Goal: Task Accomplishment & Management: Complete application form

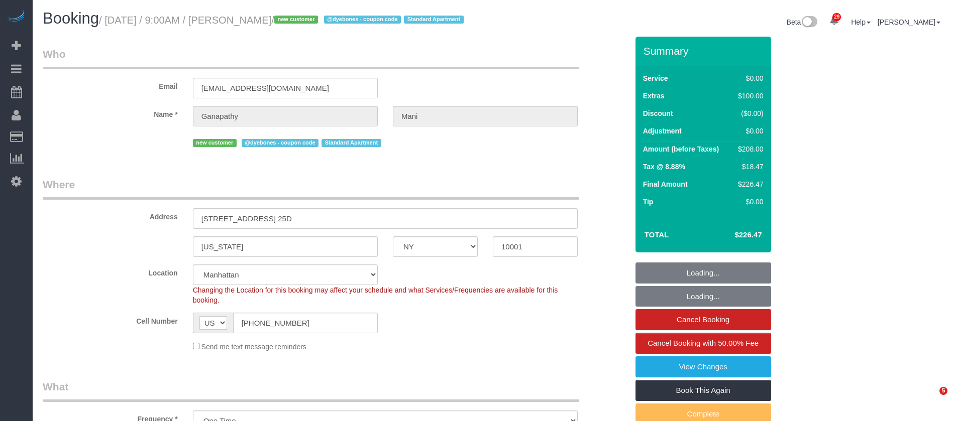
select select "NY"
select select "1"
select select "number:58"
select select "number:69"
select select "number:15"
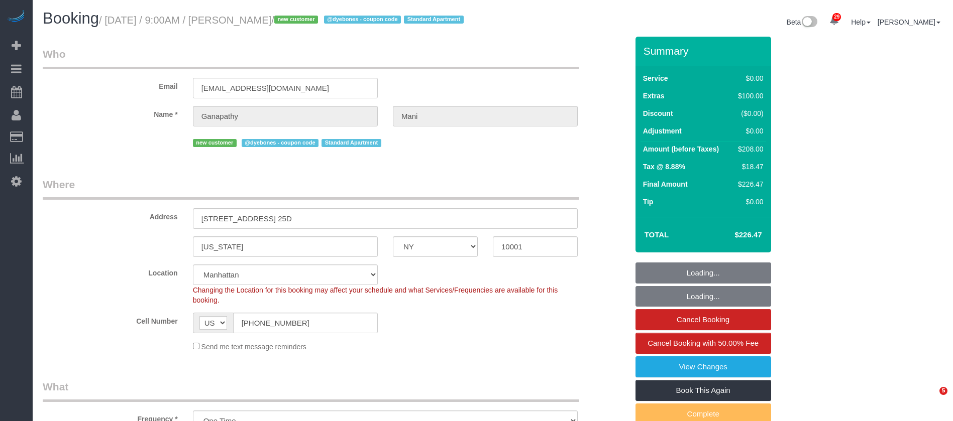
select select "number:7"
select select "spot1"
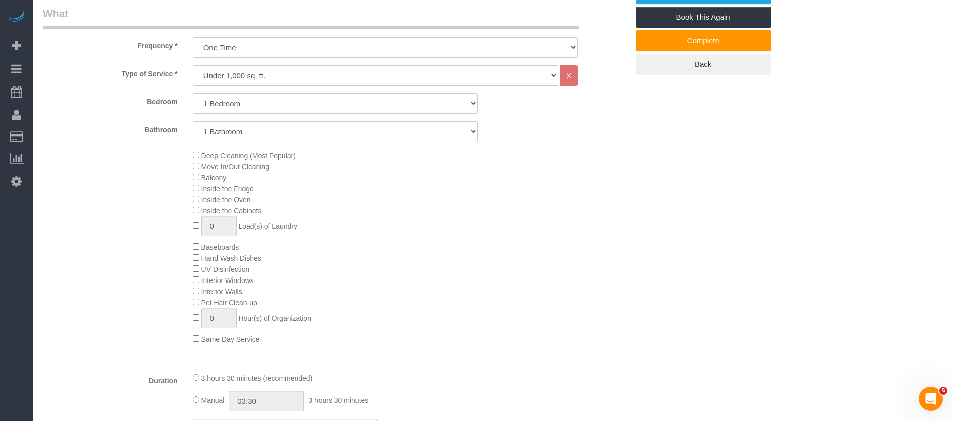
scroll to position [377, 0]
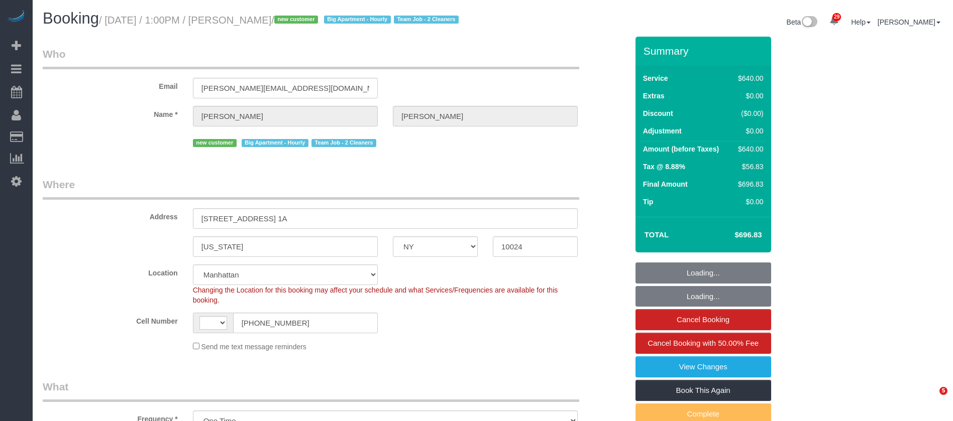
select select "NY"
select select "number:89"
select select "number:72"
select select "number:13"
select select "number:5"
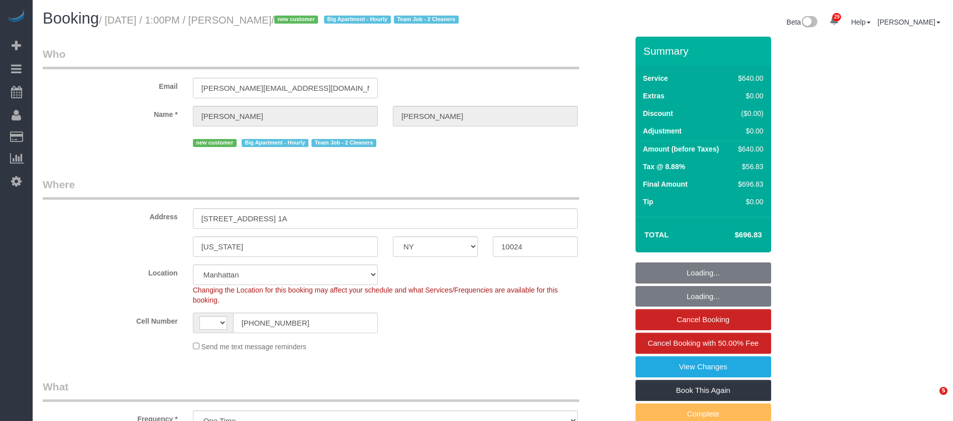
select select "object:1073"
select select "string:US"
select select "240"
select select "spot1"
select select "NY"
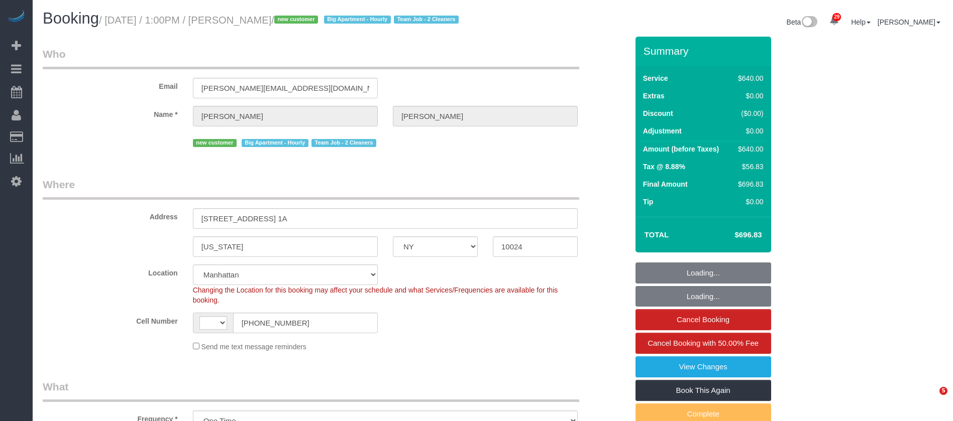
select select "number:89"
select select "number:72"
select select "number:13"
select select "number:5"
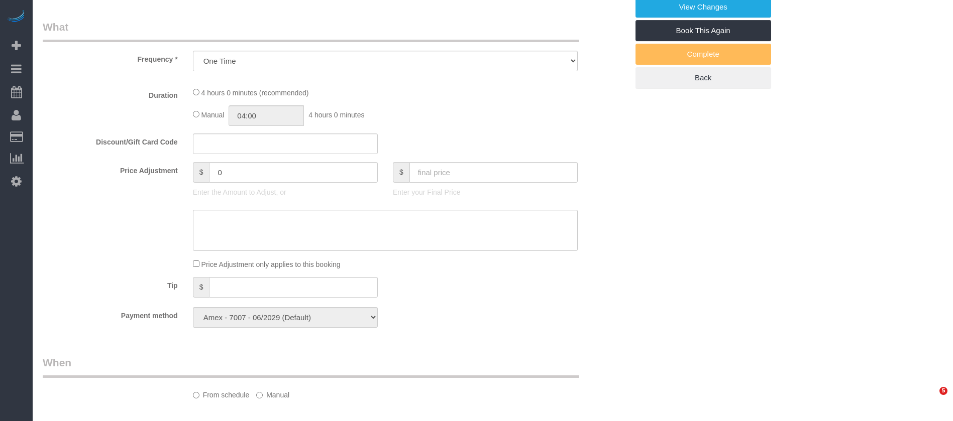
select select "object:1073"
select select "string:[GEOGRAPHIC_DATA]"
select select "240"
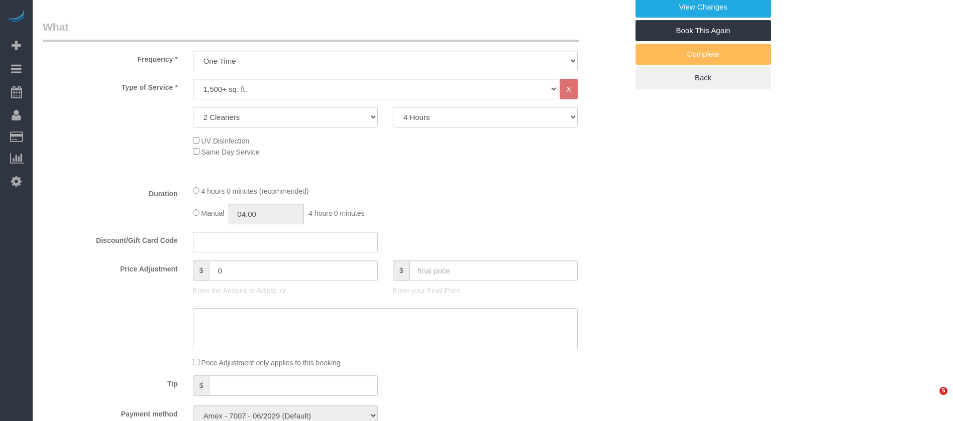
select select "spot1"
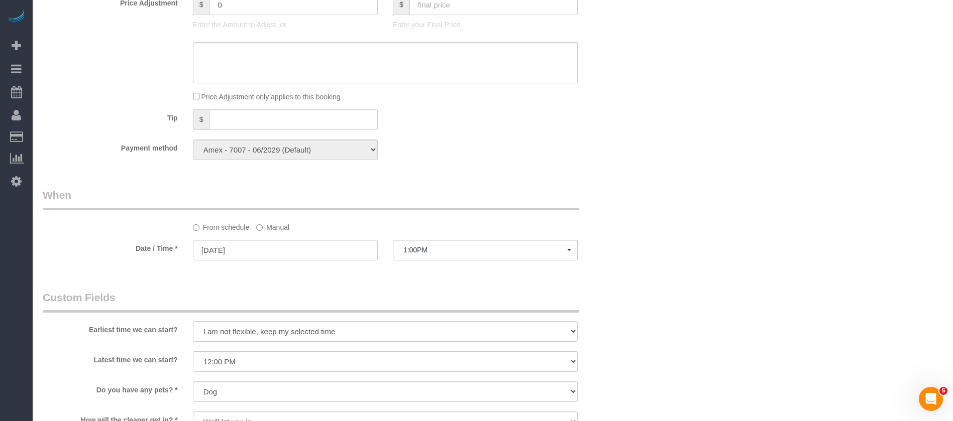
scroll to position [603, 0]
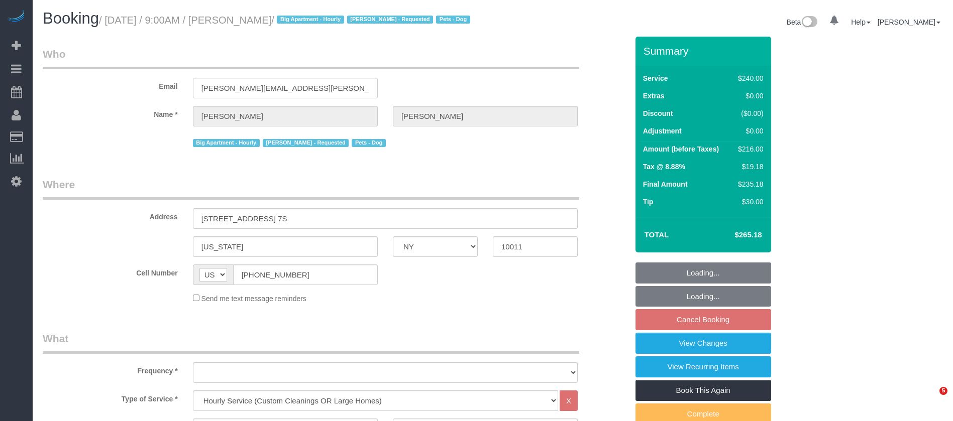
select select "NY"
select select "240"
select select "number:89"
select select "number:90"
select select "number:13"
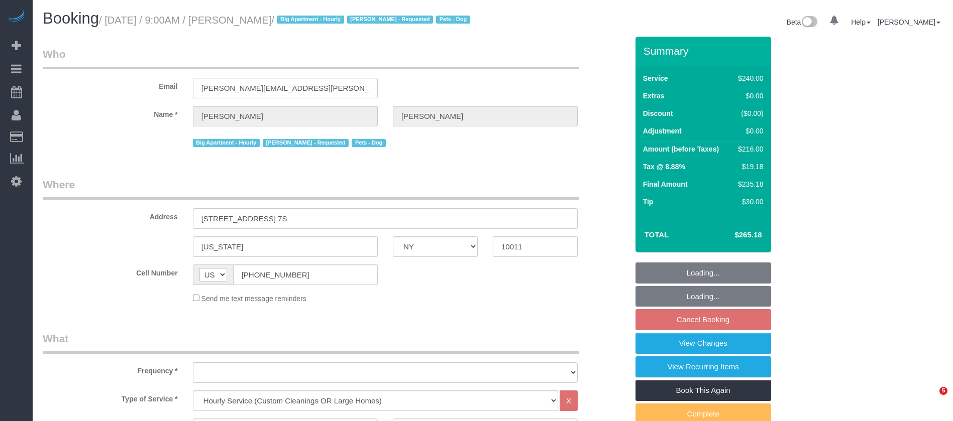
select select "number:5"
select select "number:21"
select select "object:1146"
select select "spot2"
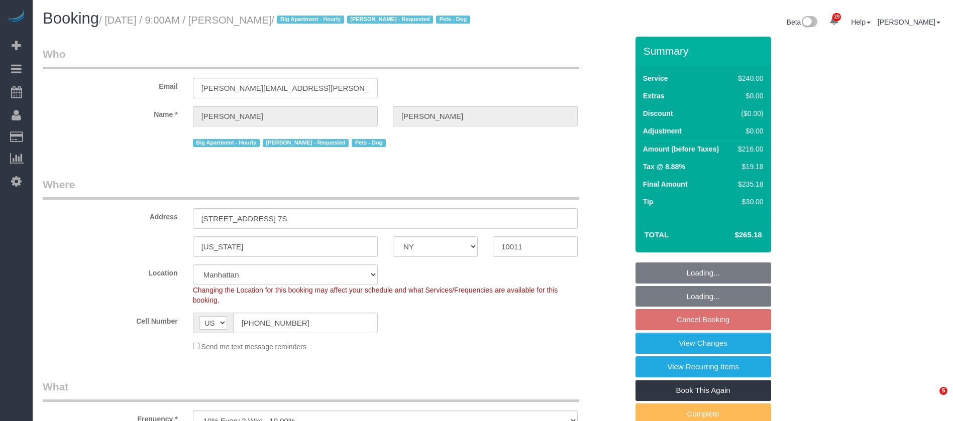
select select "object:1574"
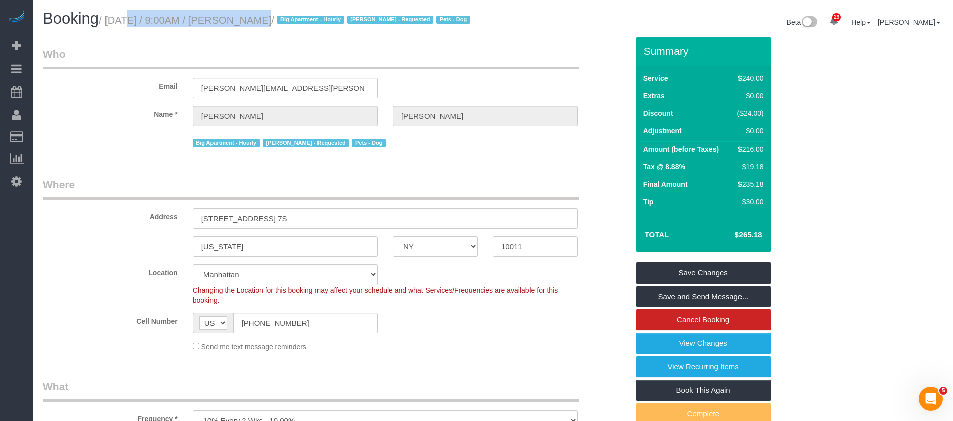
drag, startPoint x: 0, startPoint y: 0, endPoint x: 313, endPoint y: 12, distance: 313.7
click at [313, 12] on h1 "Booking / October 07, 2025 / 9:00AM / William Millhiser / Big Apartment - Hourl…" at bounding box center [264, 18] width 443 height 17
copy small "October 07, 2025 / 9:00AM / William Millhiser"
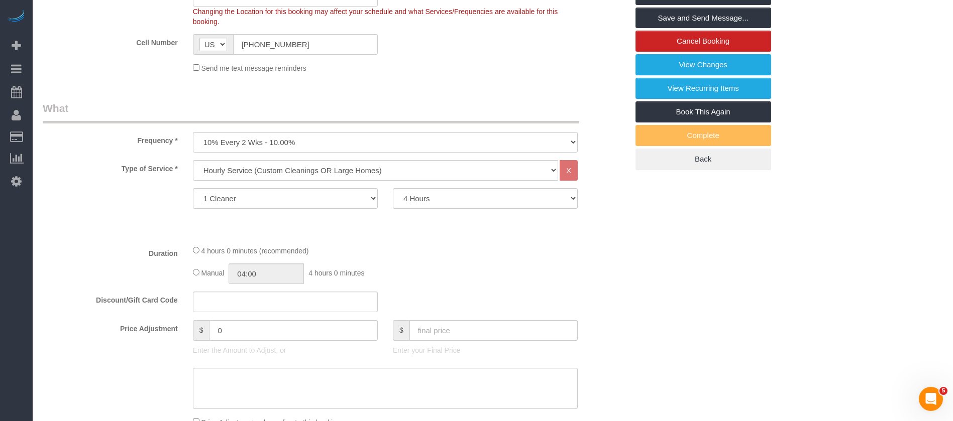
scroll to position [301, 0]
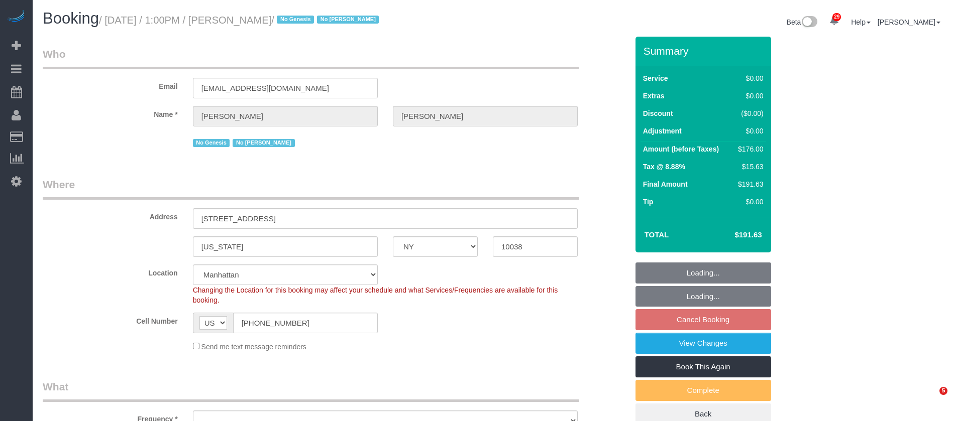
select select "NY"
select select "2"
select select "object:924"
select select "string:stripe-pm_1O5ggA4VGloSiKo7XsdfJGFe"
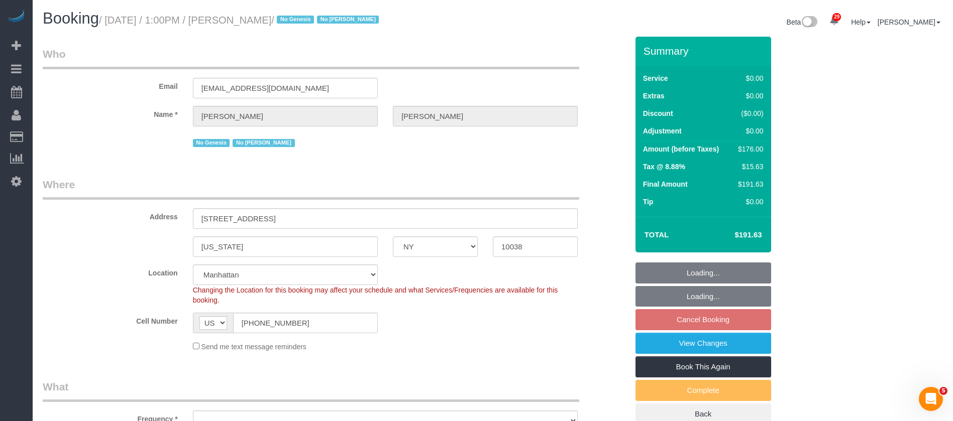
select select "spot6"
select select "number:89"
select select "number:90"
select select "number:15"
select select "number:6"
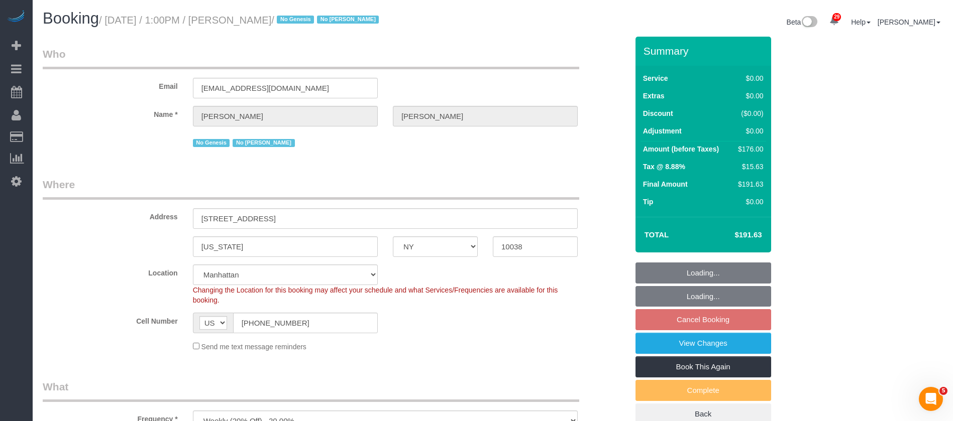
select select "2"
select select "object:1532"
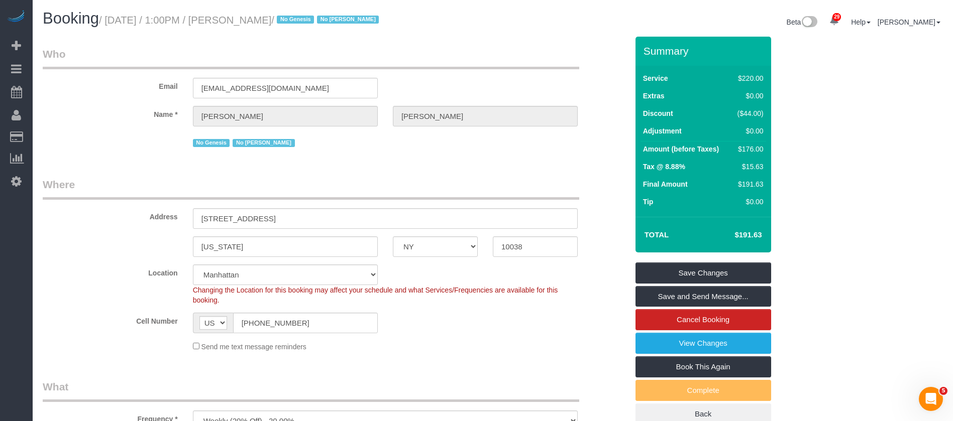
drag, startPoint x: 107, startPoint y: 20, endPoint x: 285, endPoint y: 15, distance: 178.4
click at [285, 15] on small "/ October 02, 2025 / 1:00PM / Zoe Chen / No Genesis No Latrese Taylor" at bounding box center [240, 20] width 283 height 11
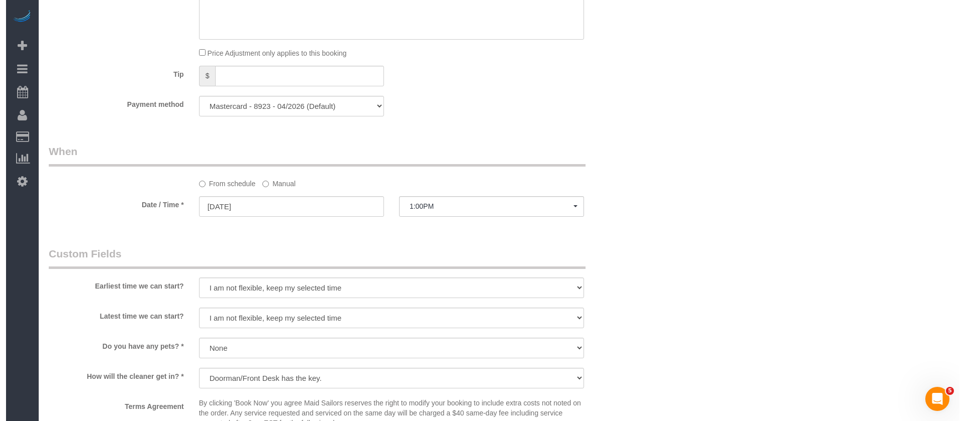
scroll to position [1055, 0]
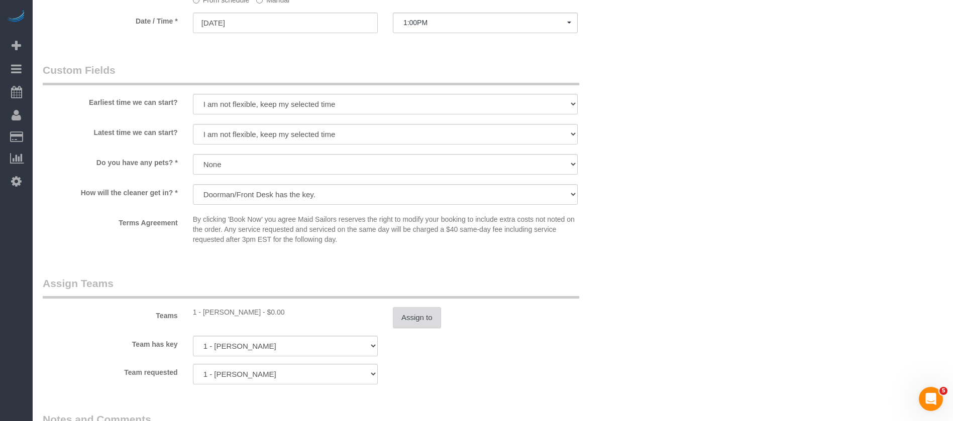
click at [419, 319] on button "Assign to" at bounding box center [417, 317] width 48 height 21
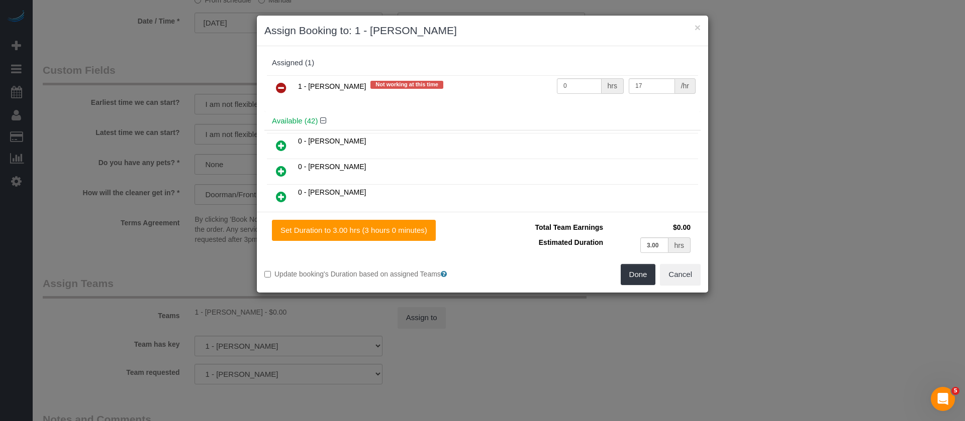
click at [277, 87] on icon at bounding box center [281, 88] width 11 height 12
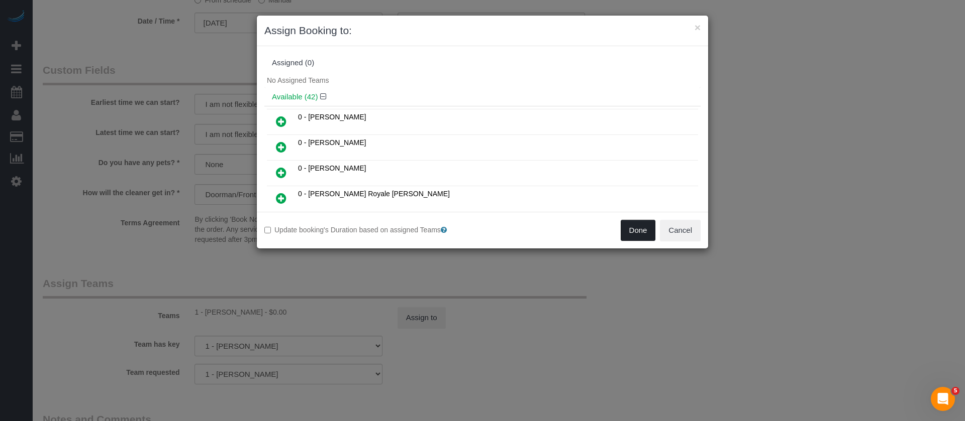
click at [641, 226] on button "Done" at bounding box center [637, 230] width 35 height 21
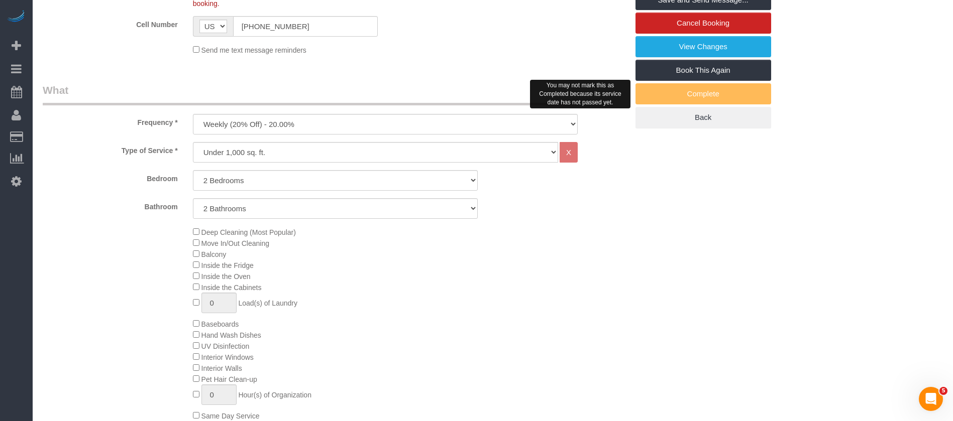
scroll to position [151, 0]
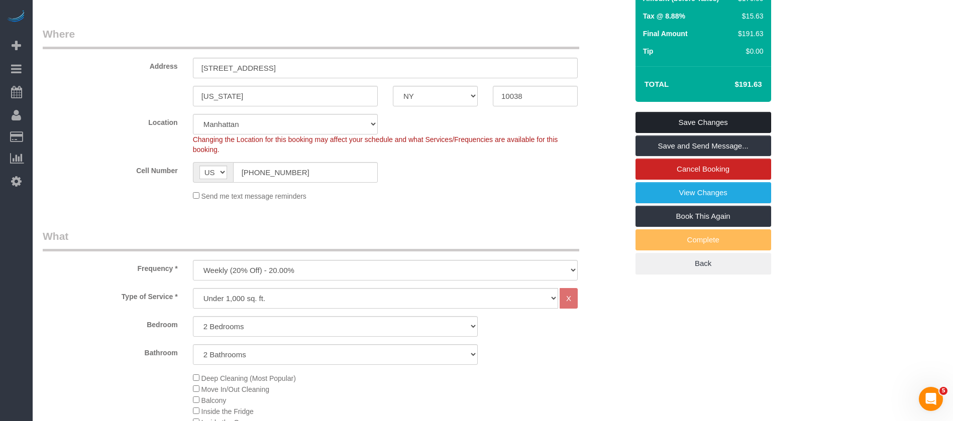
click at [745, 116] on link "Save Changes" at bounding box center [704, 122] width 136 height 21
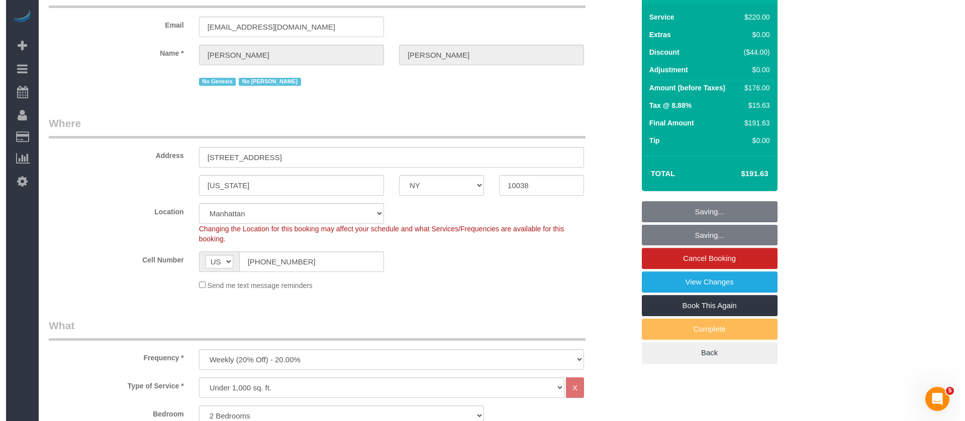
scroll to position [0, 0]
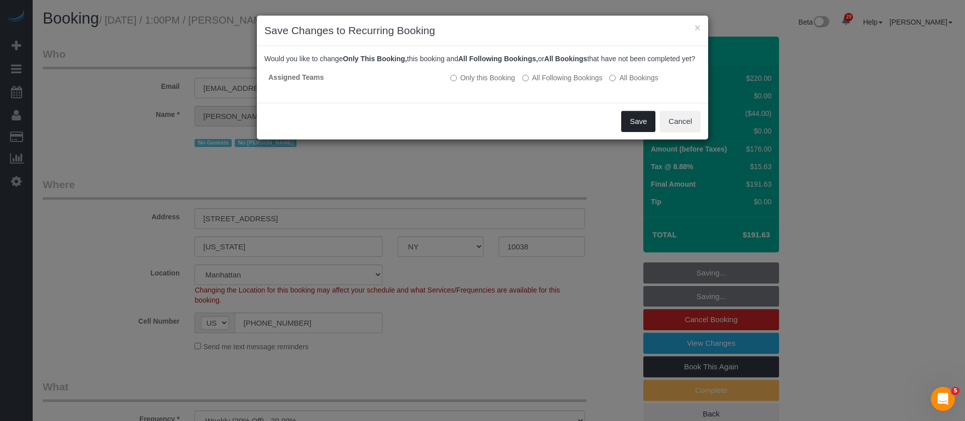
click at [630, 127] on button "Save" at bounding box center [638, 121] width 34 height 21
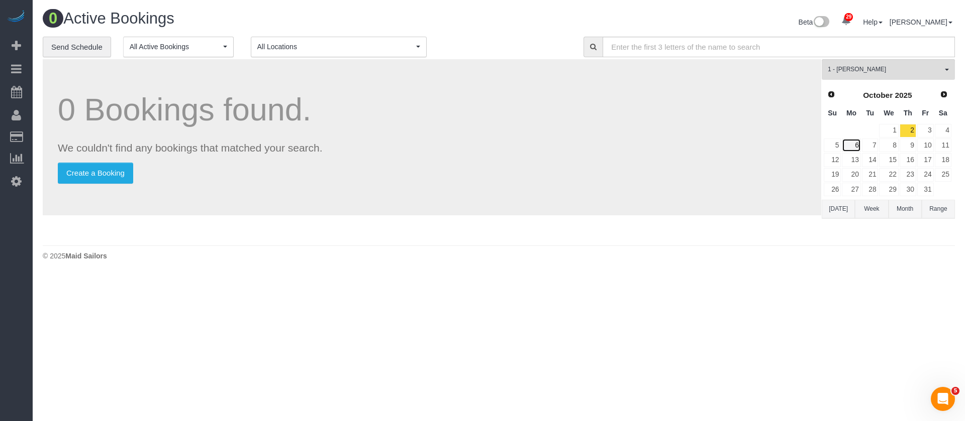
click at [853, 140] on link "6" at bounding box center [850, 146] width 19 height 14
click at [942, 71] on button "1 - Yeisan Yepez All Teams" at bounding box center [887, 69] width 133 height 21
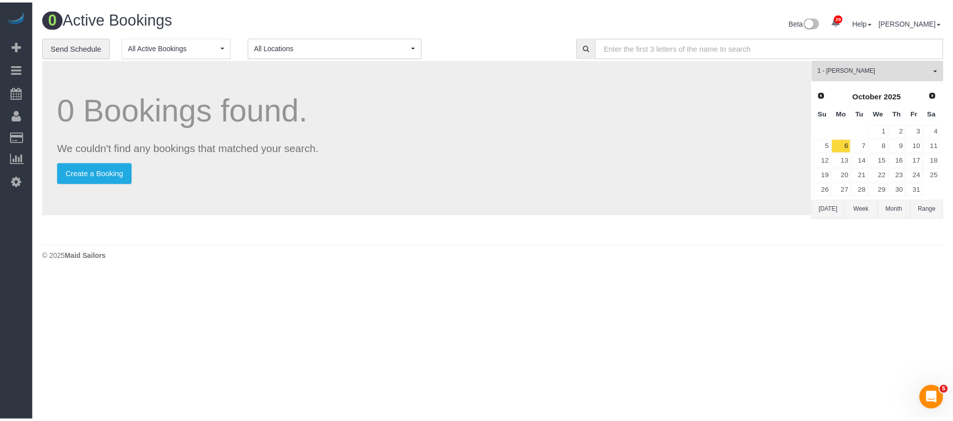
scroll to position [441, 0]
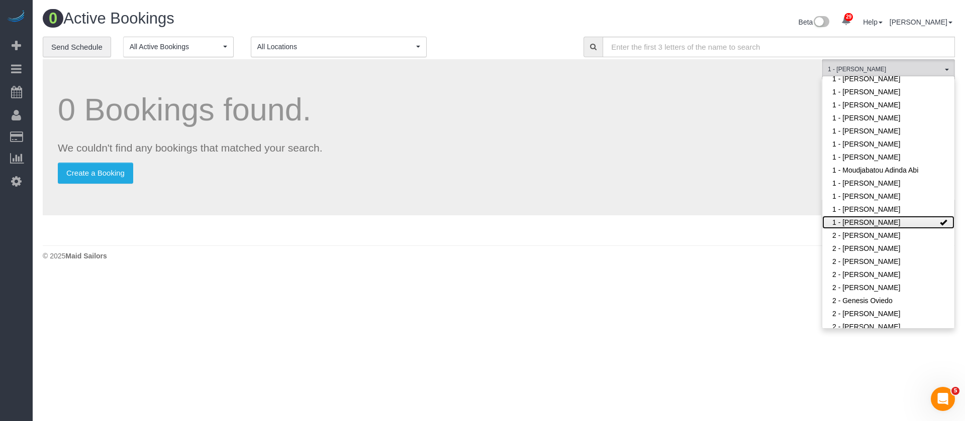
click at [911, 216] on link "1 - [PERSON_NAME]" at bounding box center [888, 222] width 132 height 13
click at [568, 234] on div "0 Bookings found. We couldn't find any bookings that matched your search. Creat…" at bounding box center [432, 149] width 779 height 181
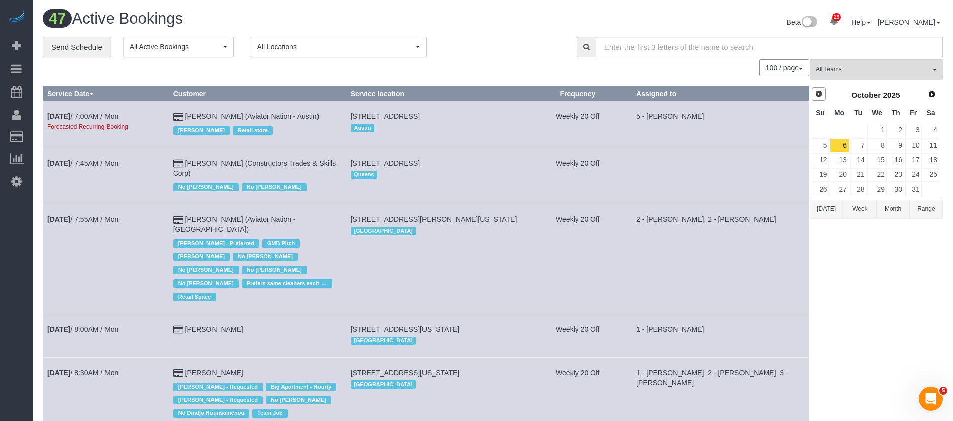
click at [818, 90] on span "Prev" at bounding box center [819, 94] width 8 height 8
click at [861, 184] on link "30" at bounding box center [858, 190] width 17 height 14
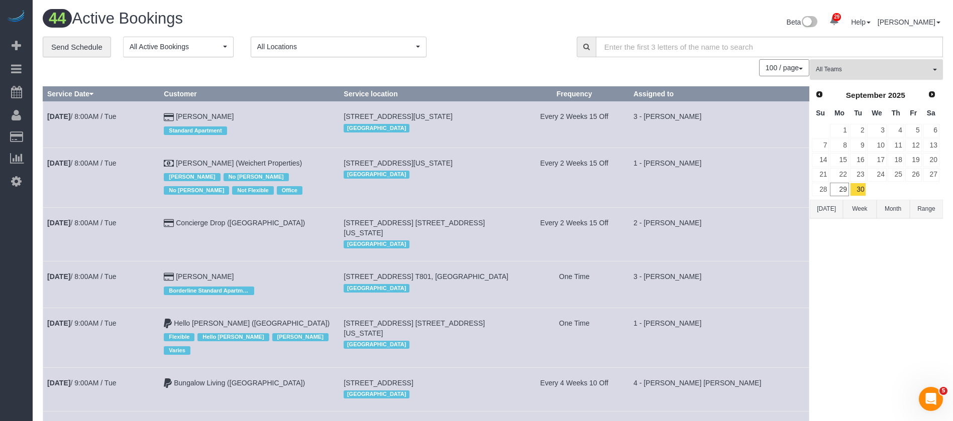
click at [921, 71] on span "All Teams" at bounding box center [873, 69] width 115 height 9
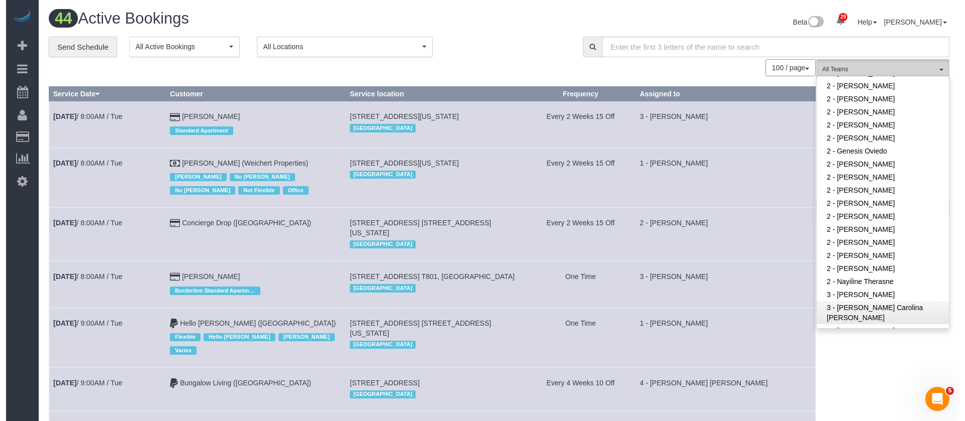
scroll to position [667, 0]
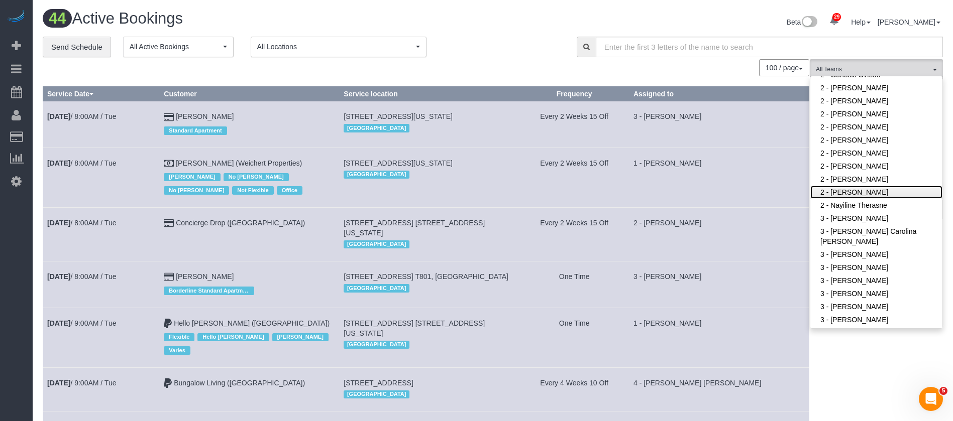
click at [874, 186] on link "2 - [PERSON_NAME]" at bounding box center [876, 192] width 132 height 13
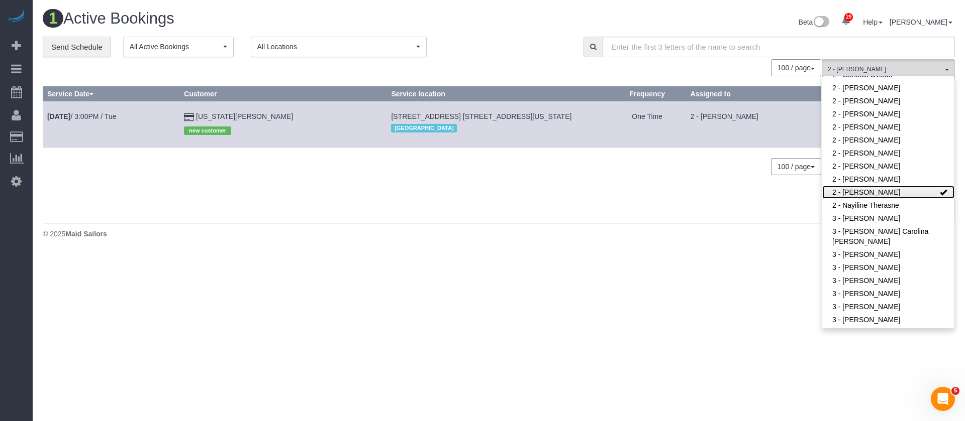
click at [910, 186] on link "2 - [PERSON_NAME]" at bounding box center [888, 192] width 132 height 13
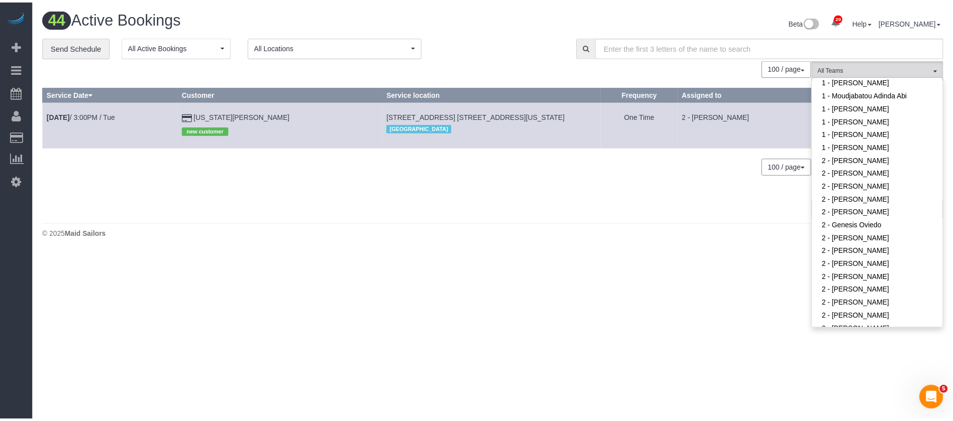
scroll to position [516, 0]
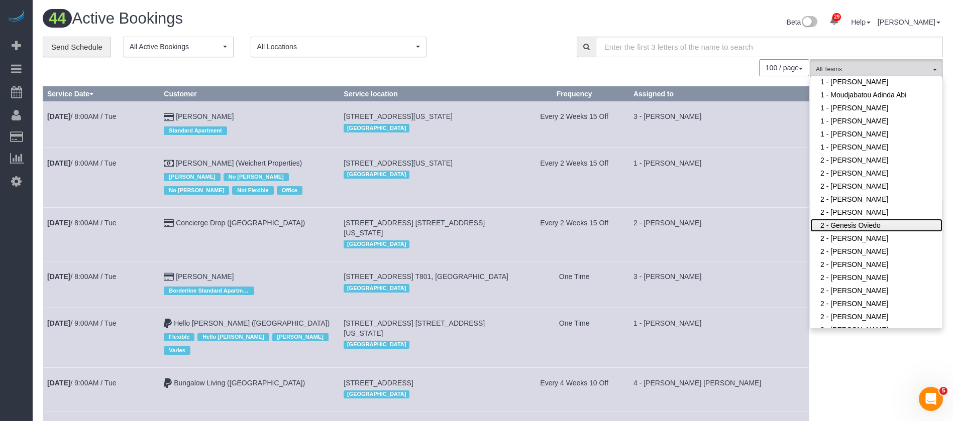
click at [895, 219] on link "2 - Genesis Oviedo" at bounding box center [876, 225] width 132 height 13
click at [593, 224] on td "Every 2 Weeks 15 Off" at bounding box center [574, 234] width 110 height 54
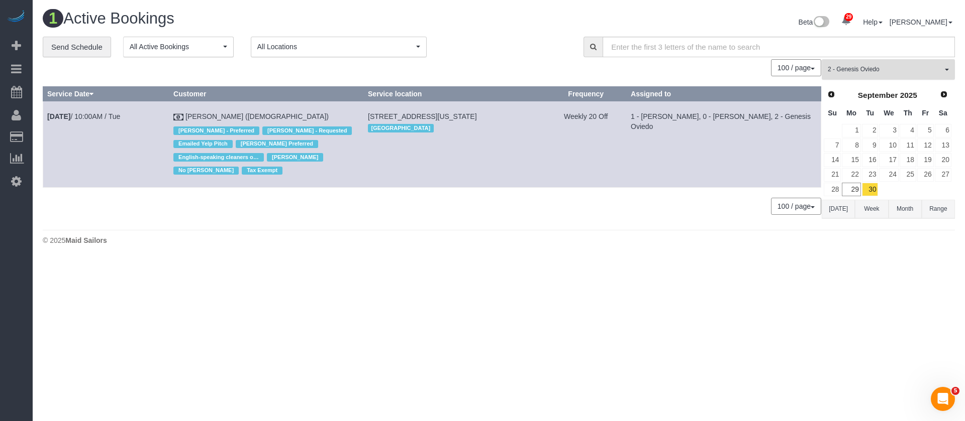
click at [929, 66] on span "2 - Genesis Oviedo" at bounding box center [884, 69] width 115 height 9
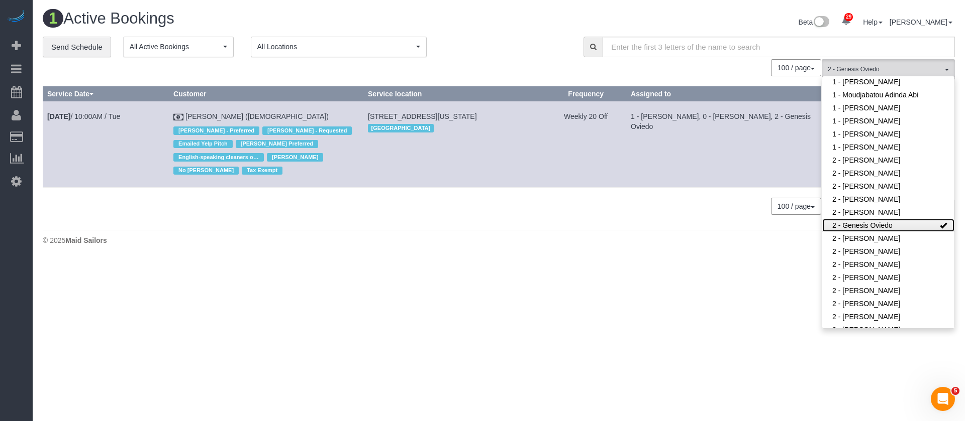
click at [915, 219] on link "2 - Genesis Oviedo" at bounding box center [888, 225] width 132 height 13
drag, startPoint x: 470, startPoint y: 51, endPoint x: 445, endPoint y: 9, distance: 48.4
click at [470, 49] on div "**********" at bounding box center [305, 47] width 525 height 21
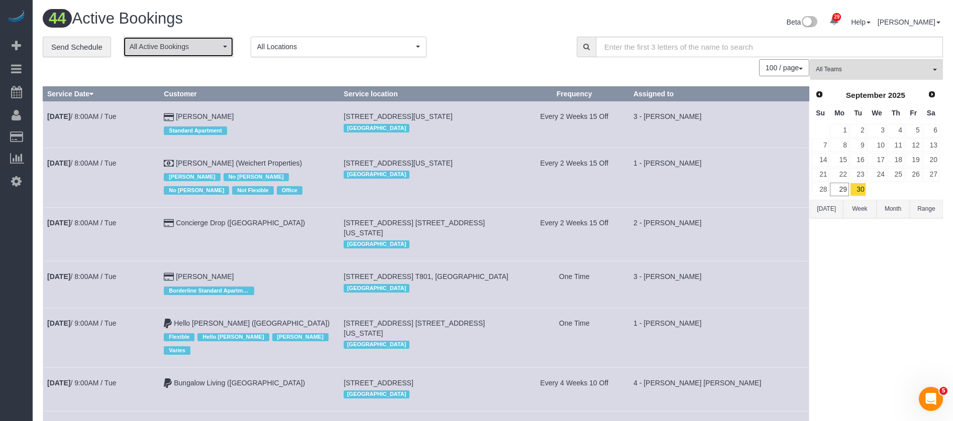
click at [232, 51] on button "All Active Bookings" at bounding box center [178, 47] width 111 height 21
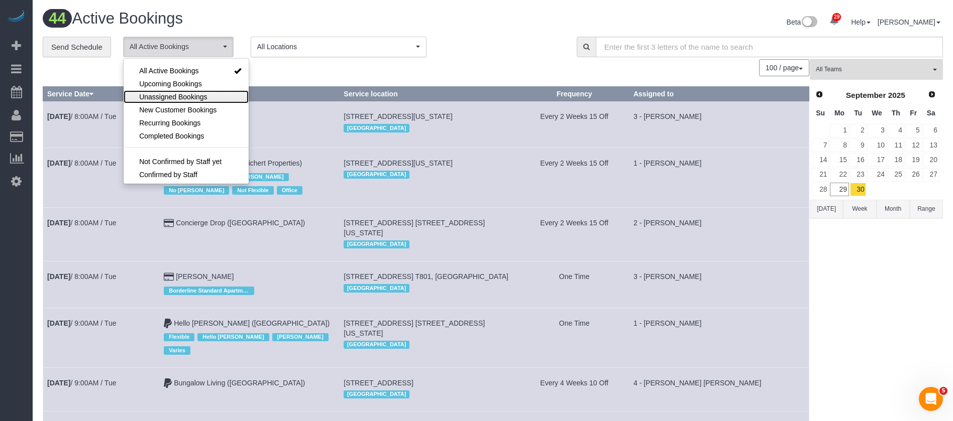
click at [200, 90] on link "Unassigned Bookings" at bounding box center [186, 96] width 125 height 13
select select "**********"
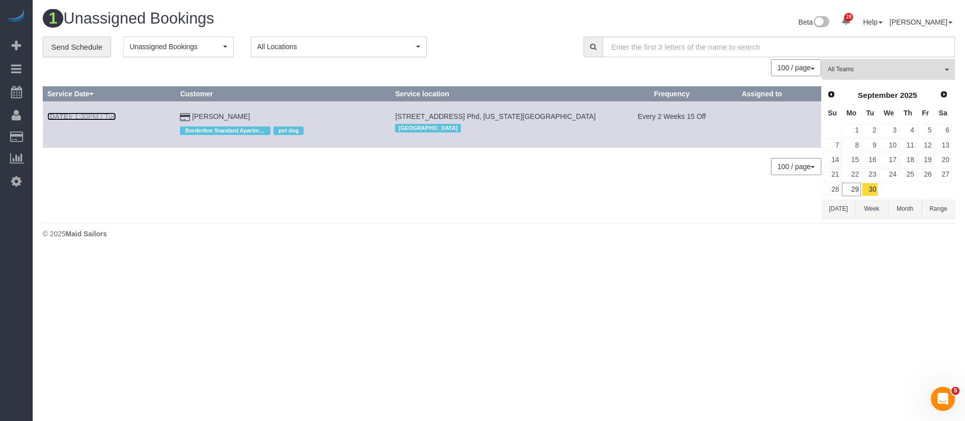
click at [116, 115] on link "Sep 30th / 1:30PM / Tue" at bounding box center [81, 117] width 69 height 8
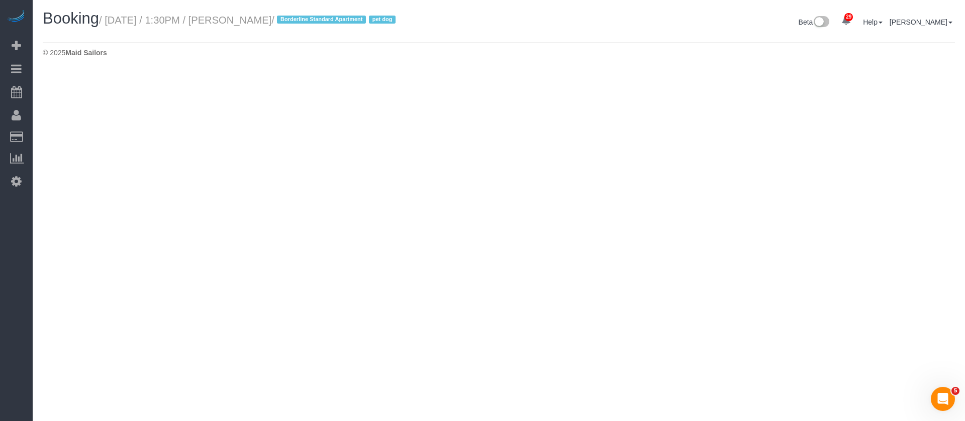
select select "NY"
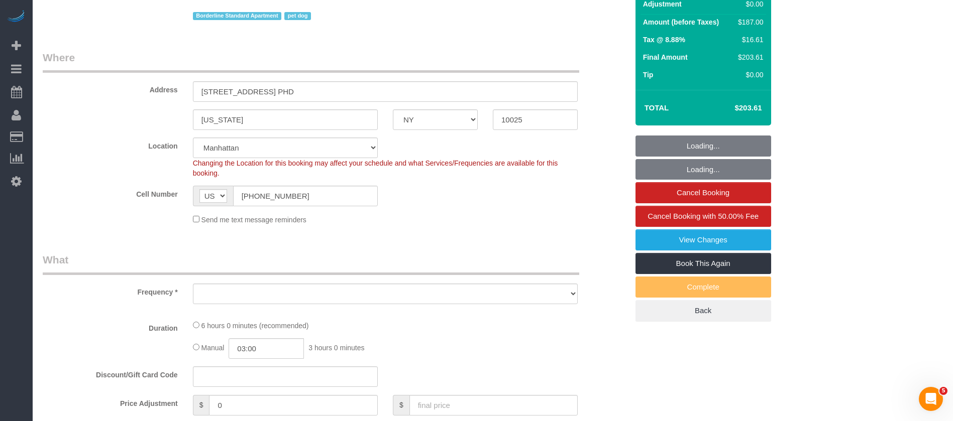
select select "object:7556"
select select "string:stripe-pm_1RY8gG4VGloSiKo7or0hj2s2"
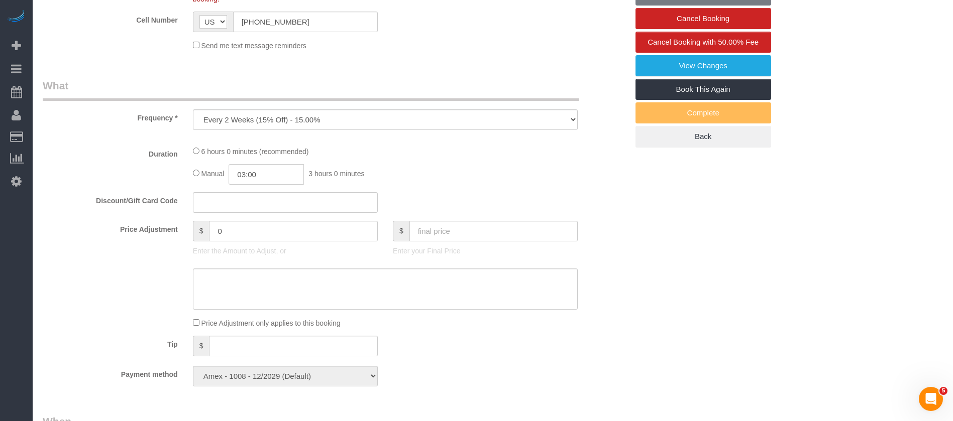
select select "number:89"
select select "number:90"
select select "number:13"
select select "number:5"
select select "2"
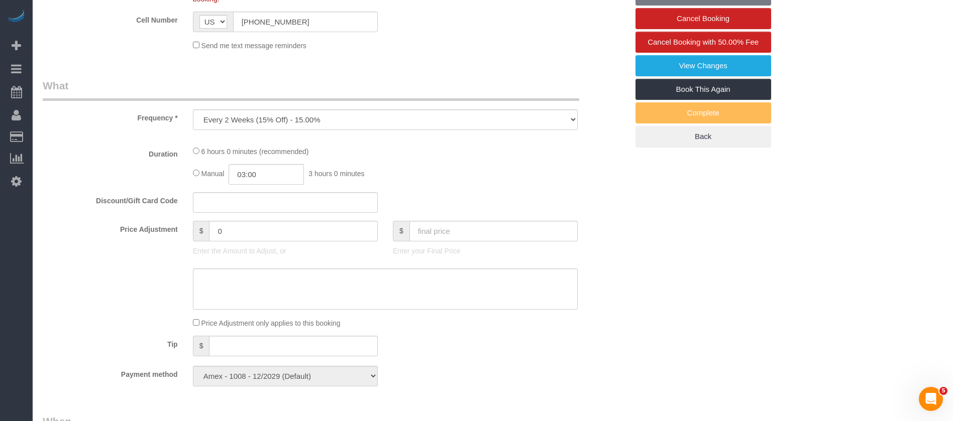
select select "2"
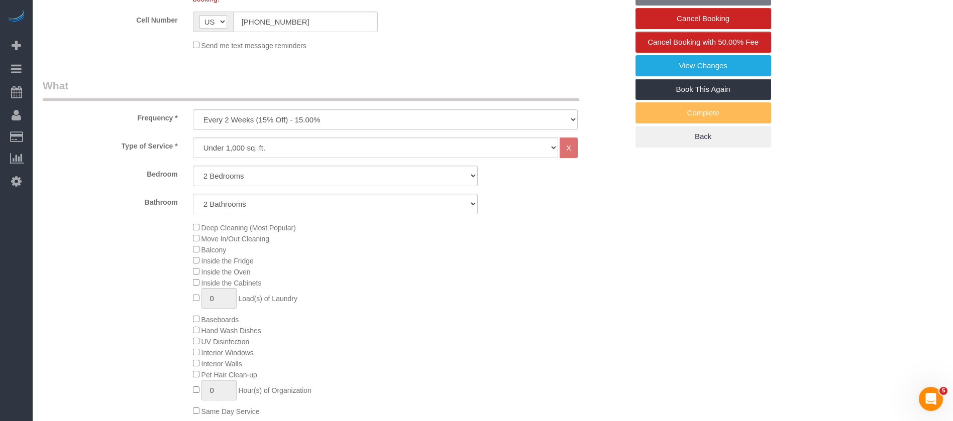
select select "object:8241"
select select "2"
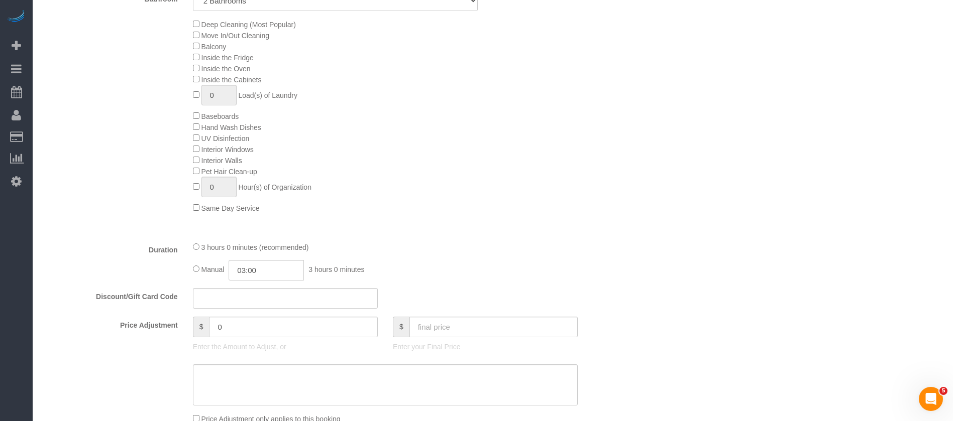
scroll to position [603, 0]
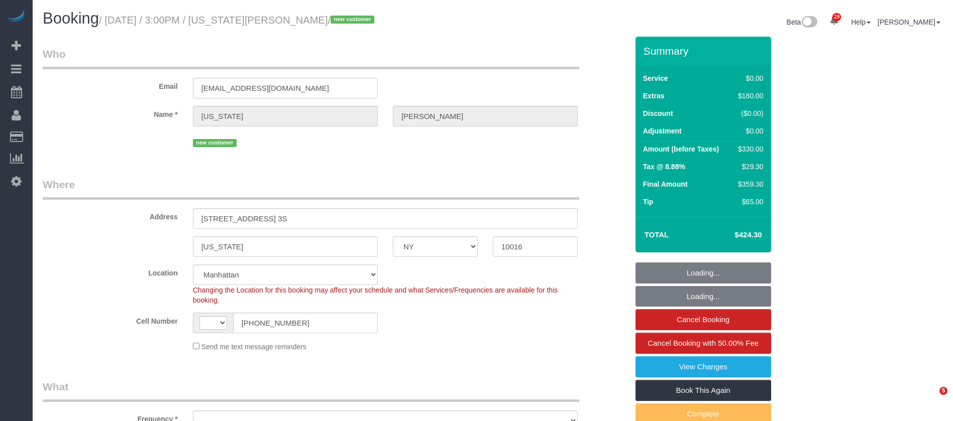
select select "NY"
select select "number:89"
select select "number:90"
select select "number:15"
select select "number:5"
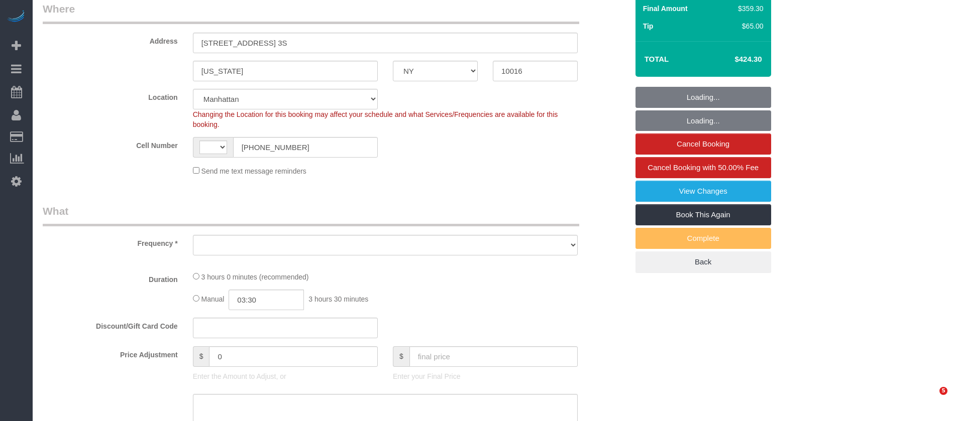
select select "string:[GEOGRAPHIC_DATA]"
select select "string:stripe-pm_1SCUrU4VGloSiKo713NVIWVg"
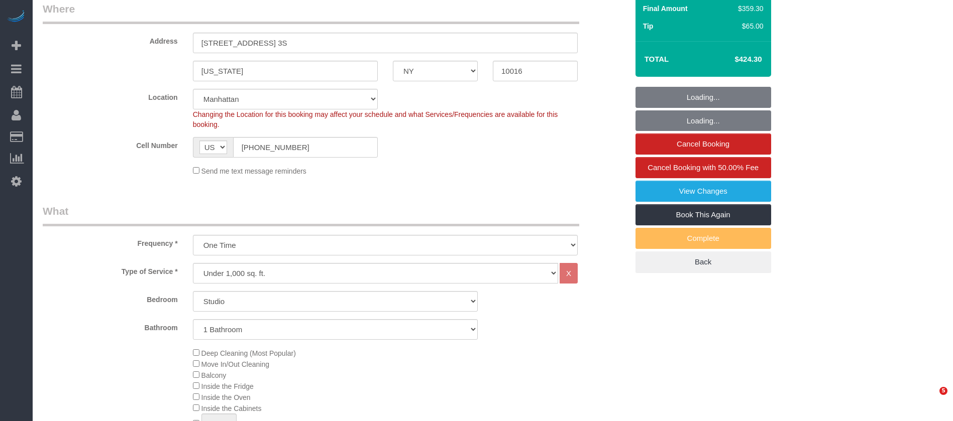
select select "object:1069"
select select "spot1"
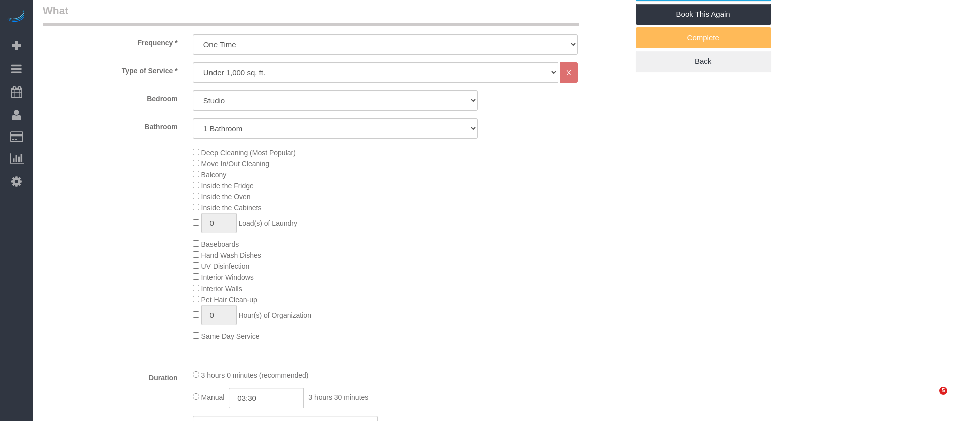
select select "object:1532"
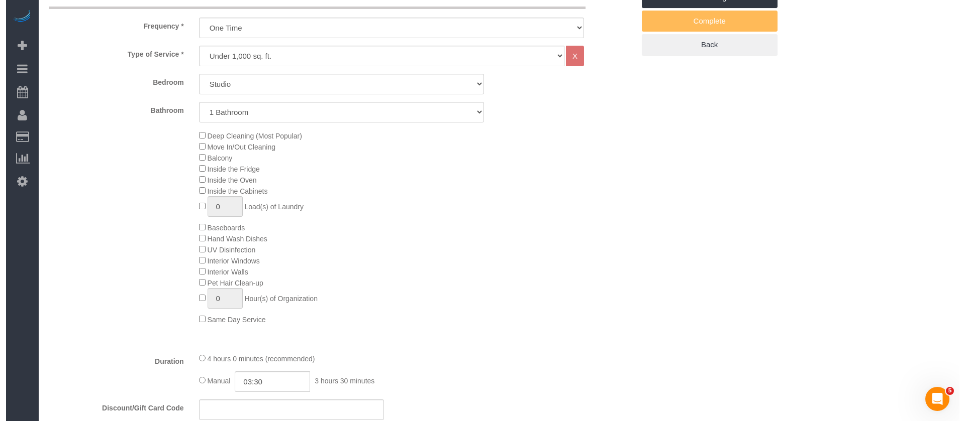
scroll to position [301, 0]
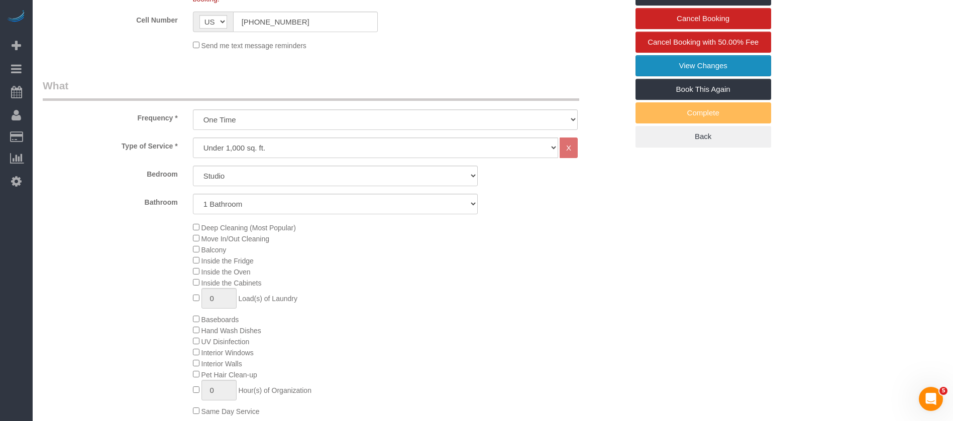
click at [679, 62] on link "View Changes" at bounding box center [704, 65] width 136 height 21
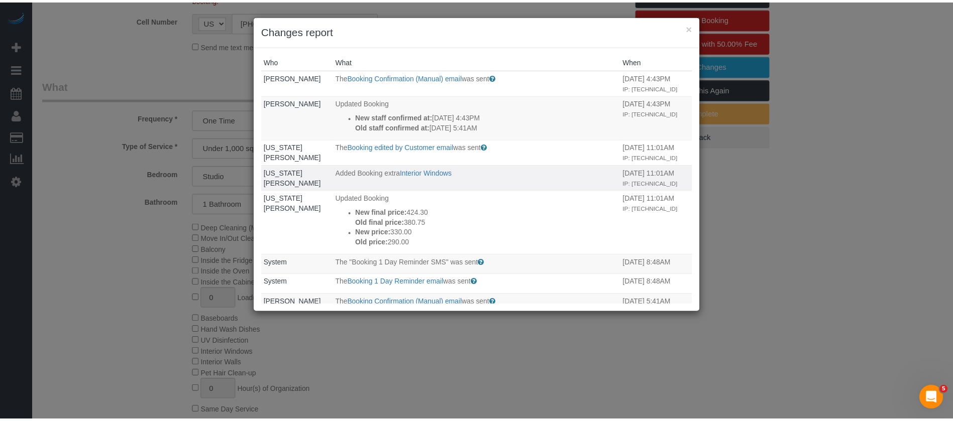
scroll to position [75, 0]
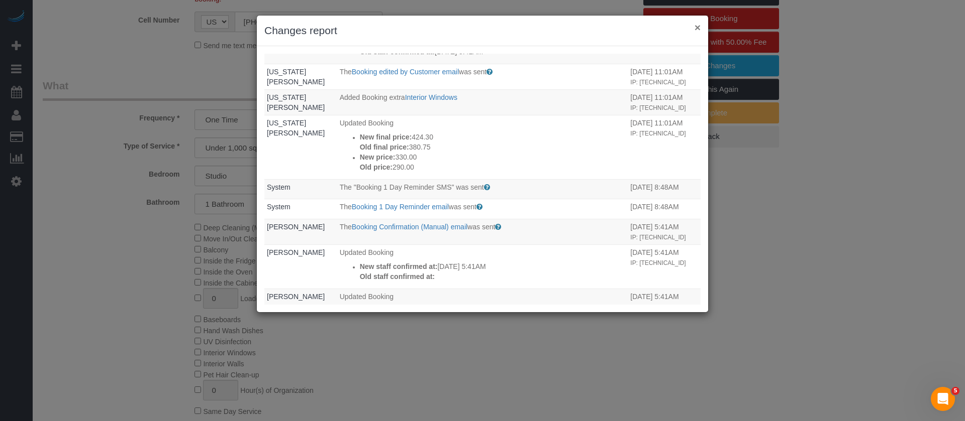
click at [696, 30] on button "×" at bounding box center [697, 27] width 6 height 11
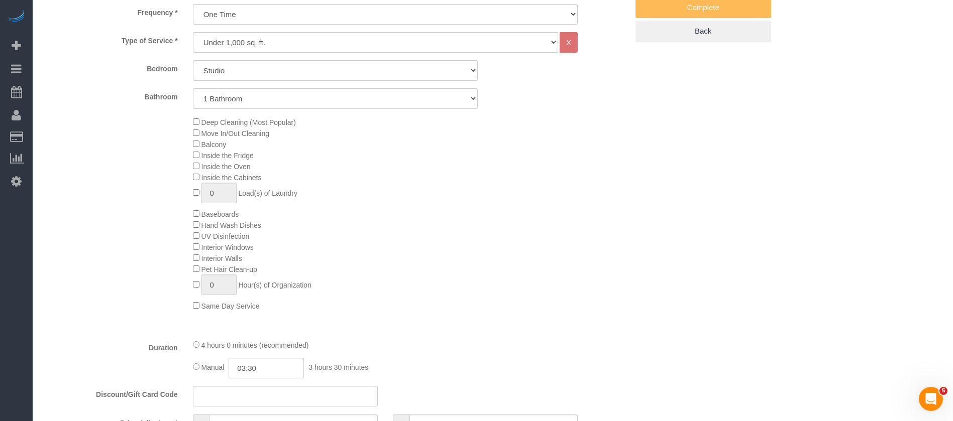
scroll to position [527, 0]
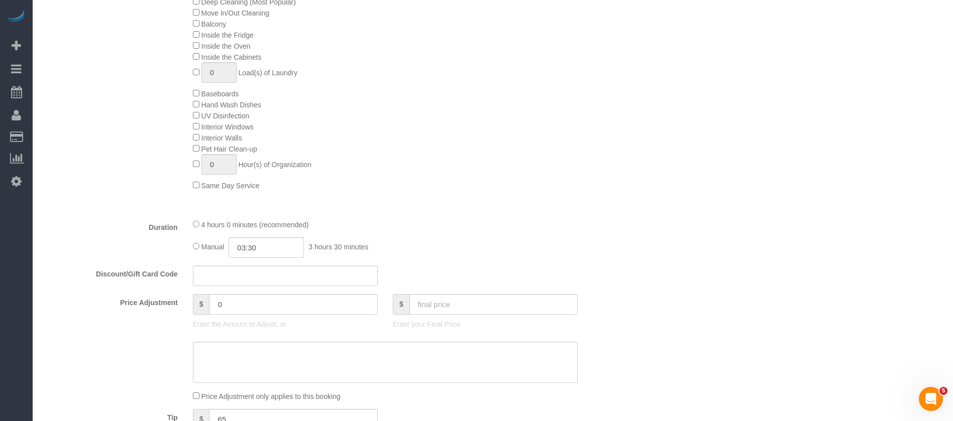
click at [194, 219] on div "4 hours 0 minutes (recommended)" at bounding box center [385, 224] width 385 height 11
select select "spot46"
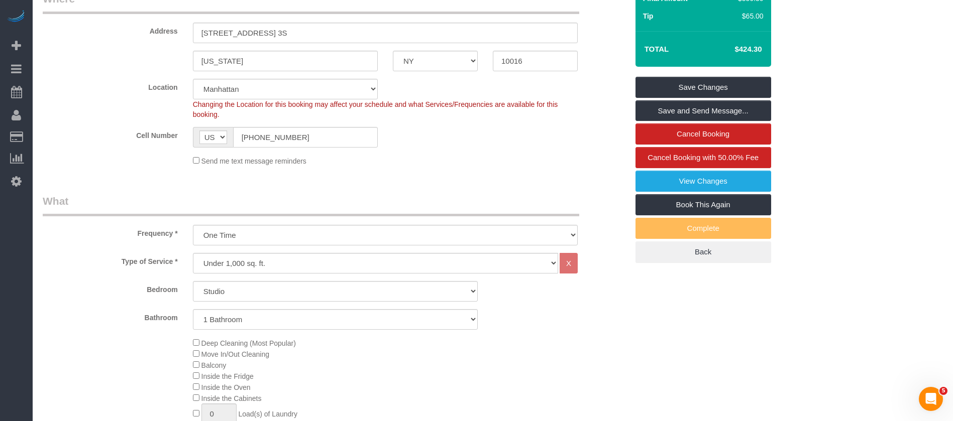
scroll to position [75, 0]
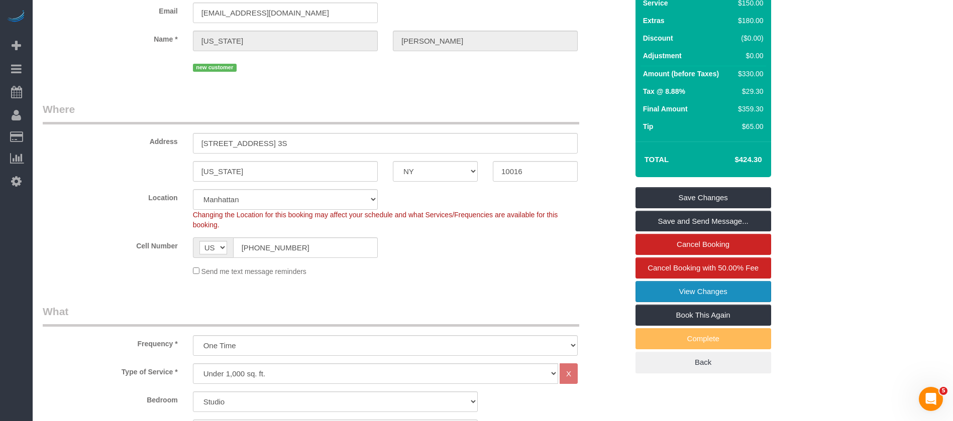
click at [718, 285] on link "View Changes" at bounding box center [704, 291] width 136 height 21
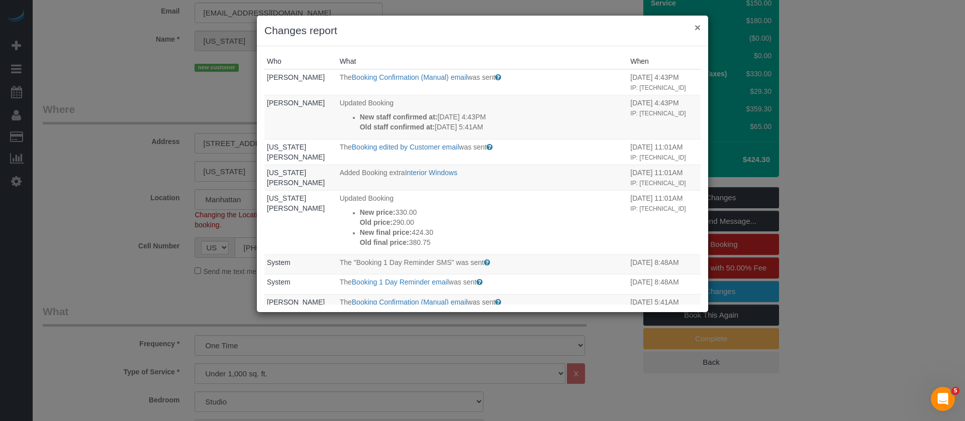
drag, startPoint x: 697, startPoint y: 24, endPoint x: 729, endPoint y: 65, distance: 52.7
click at [696, 24] on button "×" at bounding box center [697, 27] width 6 height 11
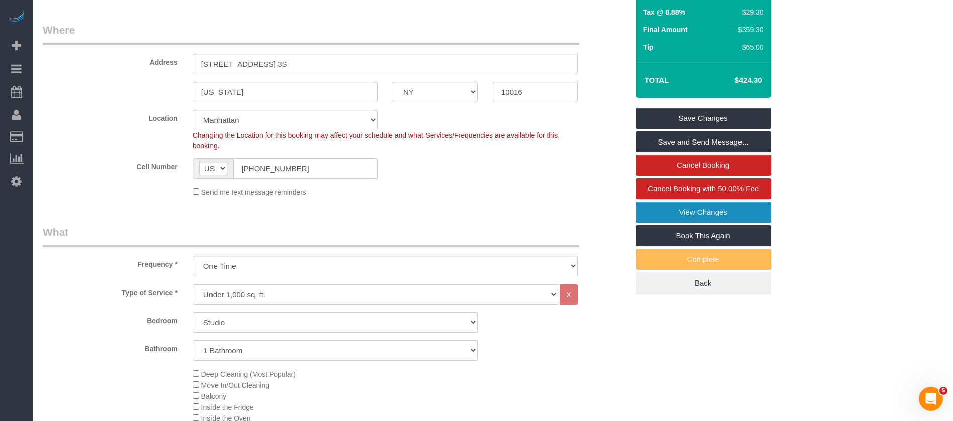
scroll to position [151, 0]
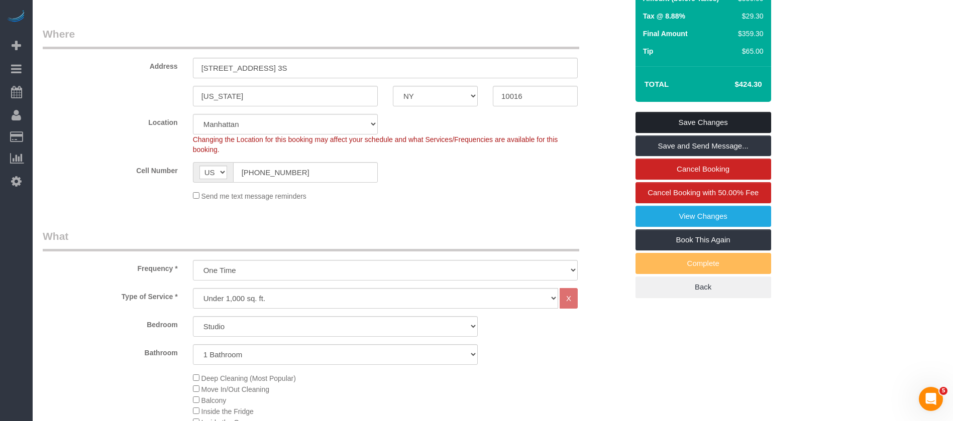
click at [685, 118] on link "Save Changes" at bounding box center [704, 122] width 136 height 21
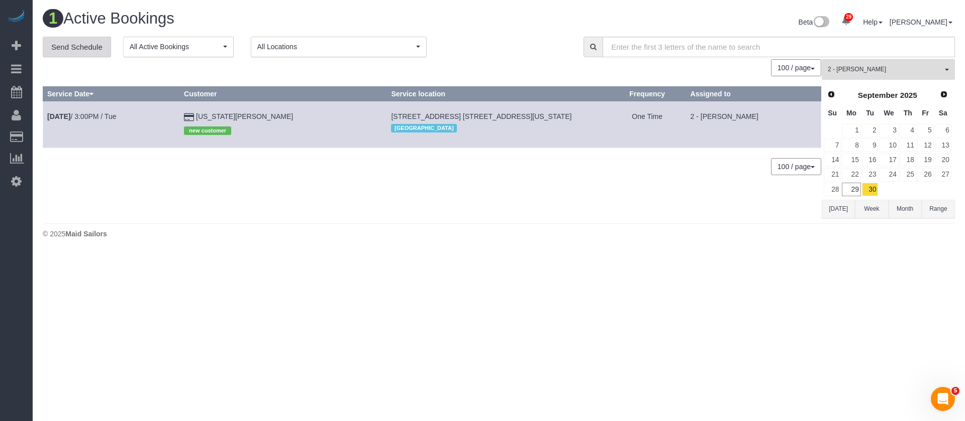
click at [75, 44] on link "Send Schedule" at bounding box center [77, 47] width 68 height 21
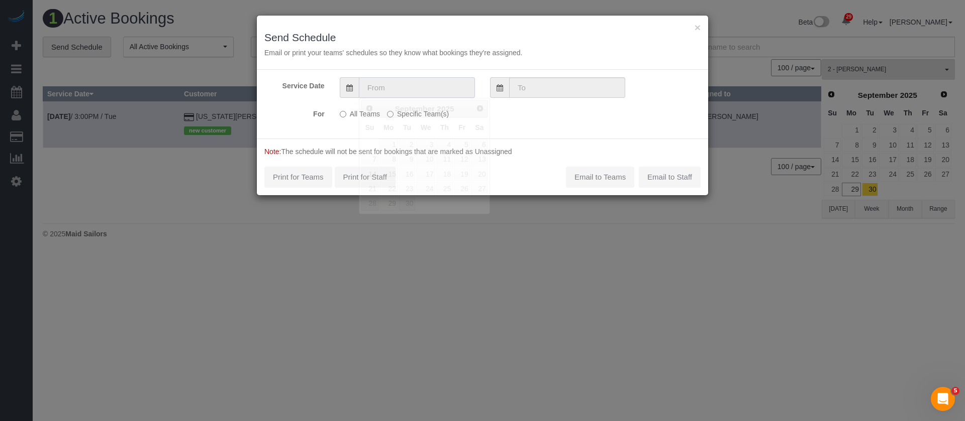
click at [395, 86] on input "text" at bounding box center [417, 87] width 116 height 21
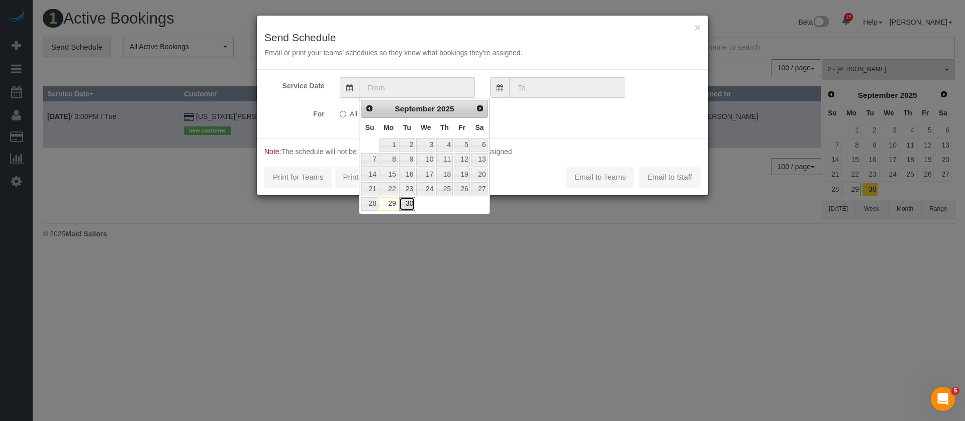
click at [405, 202] on link "30" at bounding box center [407, 204] width 16 height 14
type input "09/30/2025"
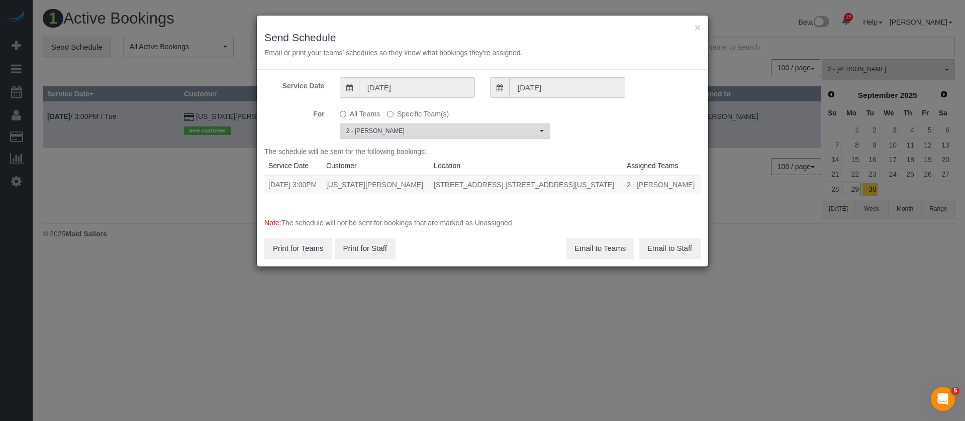
click at [533, 132] on span "2 - [PERSON_NAME]" at bounding box center [441, 131] width 191 height 9
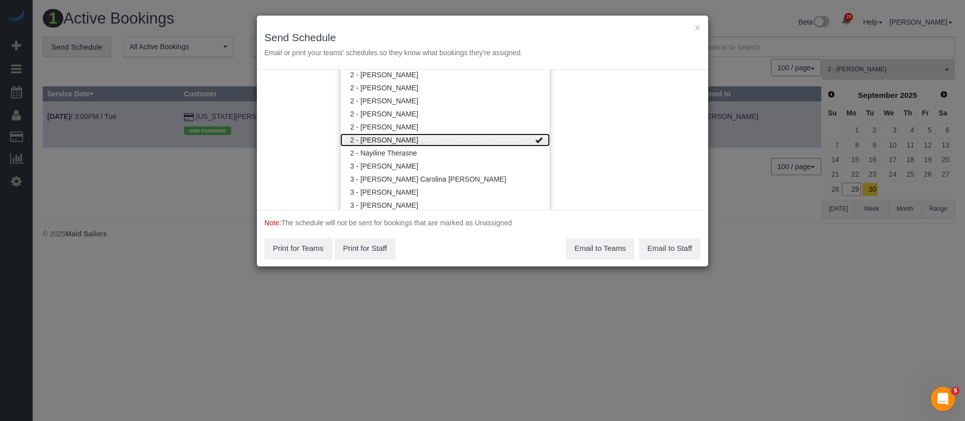
click at [521, 138] on link "2 - [PERSON_NAME]" at bounding box center [444, 140] width 209 height 13
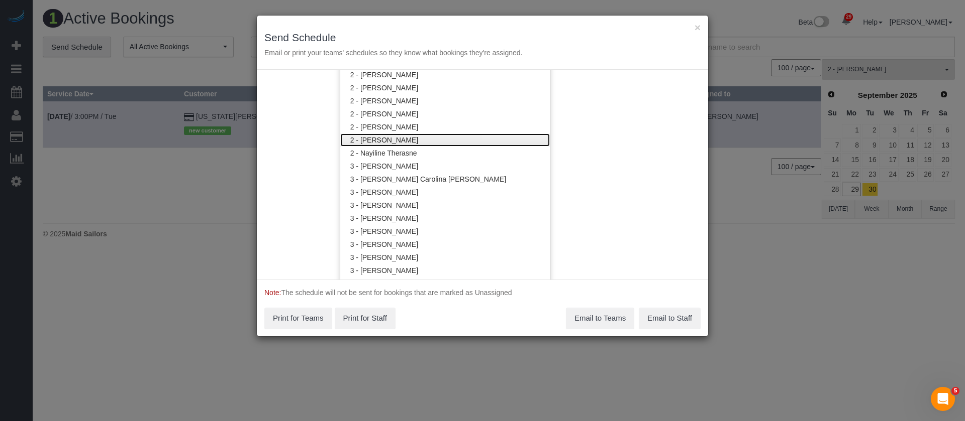
drag, startPoint x: 476, startPoint y: 139, endPoint x: 511, endPoint y: 136, distance: 35.3
click at [476, 138] on link "2 - [PERSON_NAME]" at bounding box center [444, 140] width 209 height 13
click at [613, 200] on div "Service Date 09/30/2025 09/30/2025 For All Teams Specific Team(s) 2 - Milagros …" at bounding box center [482, 175] width 451 height 210
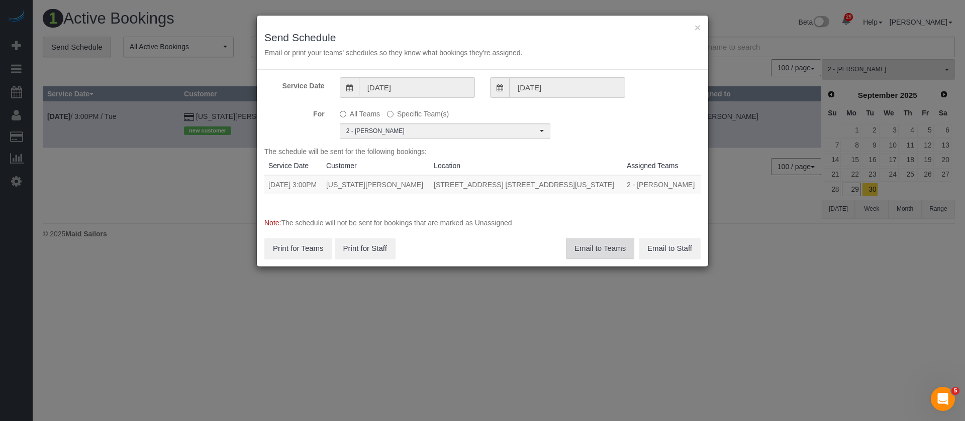
click at [580, 249] on button "Email to Teams" at bounding box center [600, 248] width 68 height 21
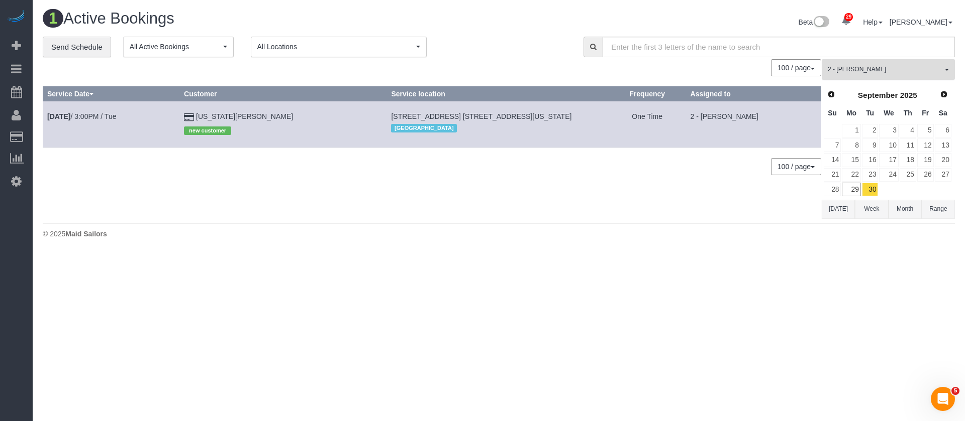
click at [942, 68] on button "2 - Milagros Ramirez All Teams" at bounding box center [887, 69] width 133 height 21
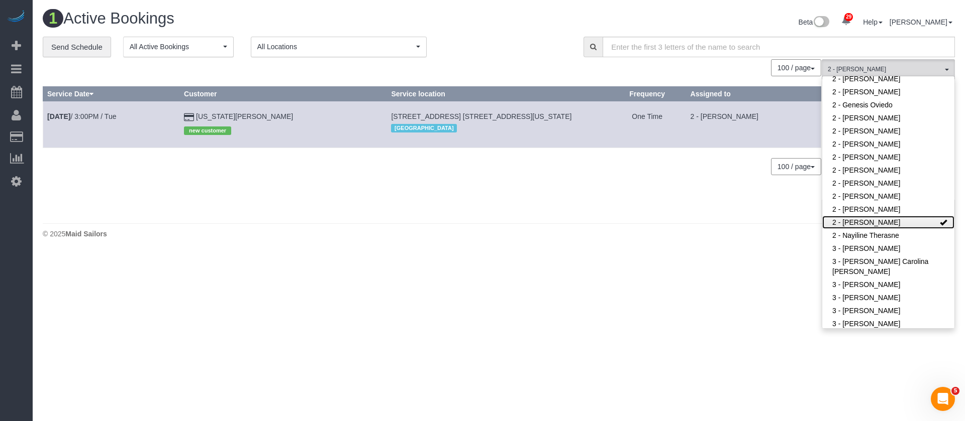
click at [939, 219] on span at bounding box center [942, 222] width 7 height 7
click at [733, 237] on div "© 2025 Maid Sailors" at bounding box center [499, 234] width 912 height 10
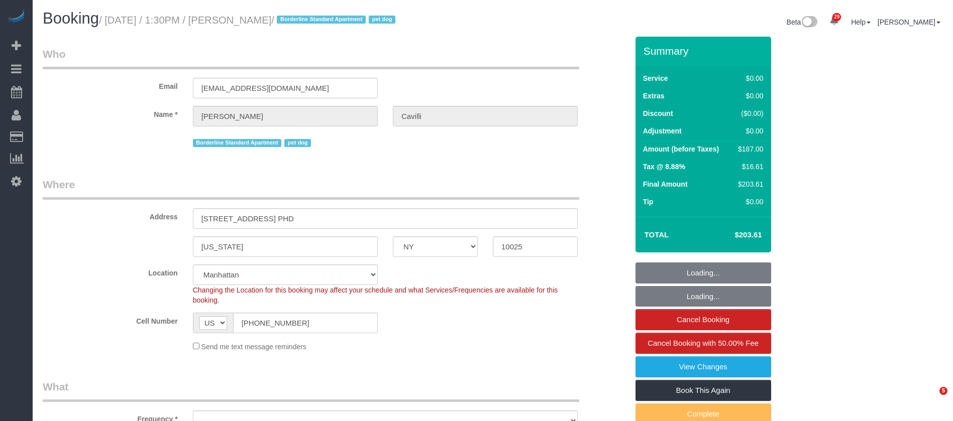
select select "NY"
select select "object:1504"
select select "string:stripe-pm_1RY8gG4VGloSiKo7or0hj2s2"
select select "2"
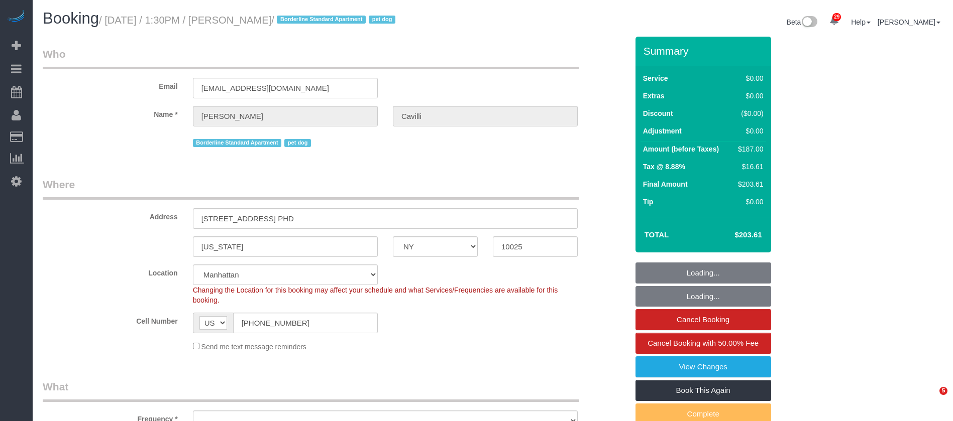
select select "number:89"
select select "number:90"
select select "number:13"
select select "number:5"
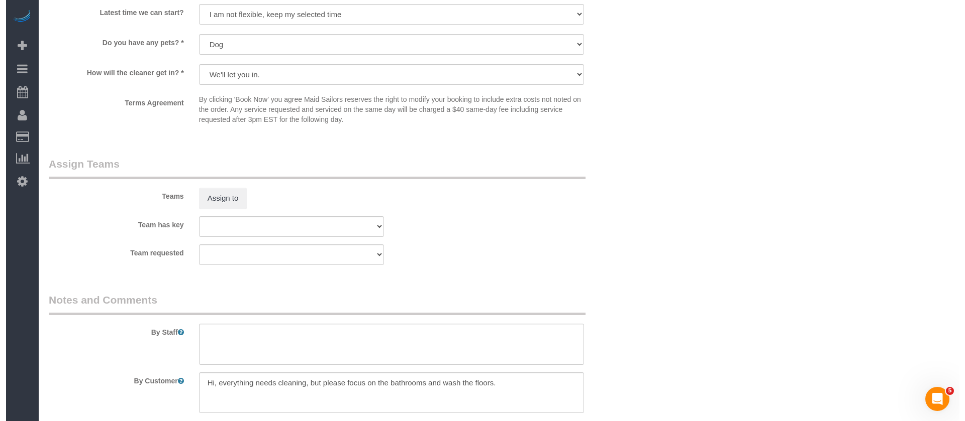
scroll to position [1281, 0]
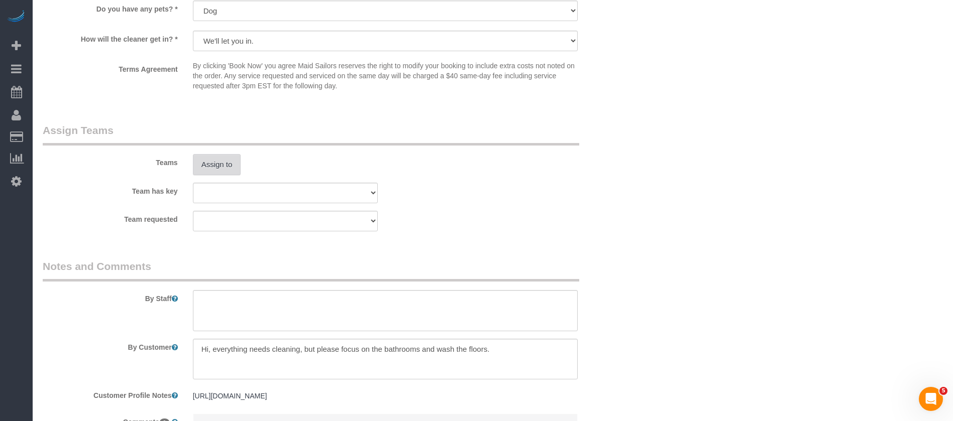
click at [232, 166] on button "Assign to" at bounding box center [217, 164] width 48 height 21
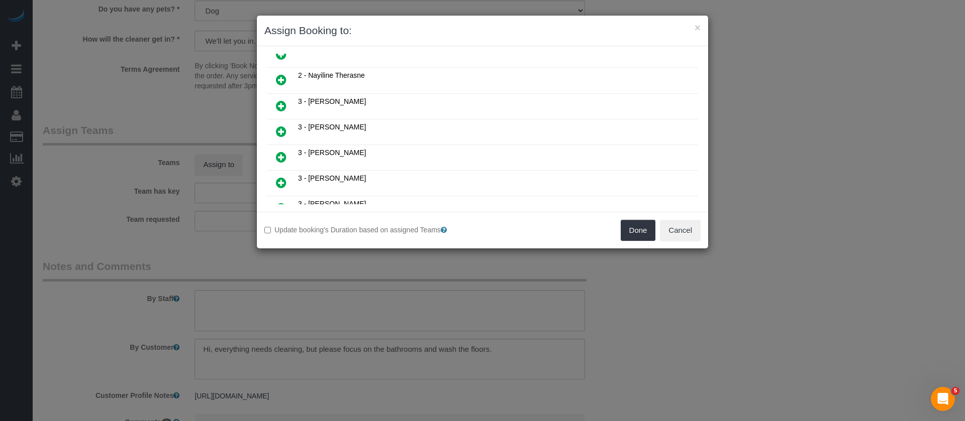
scroll to position [678, 0]
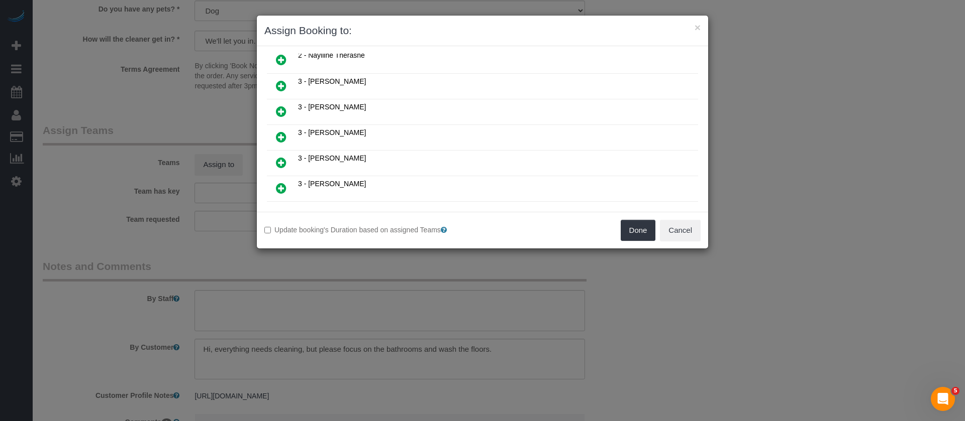
drag, startPoint x: 279, startPoint y: 187, endPoint x: 303, endPoint y: 176, distance: 27.0
click at [279, 187] on icon at bounding box center [281, 188] width 11 height 12
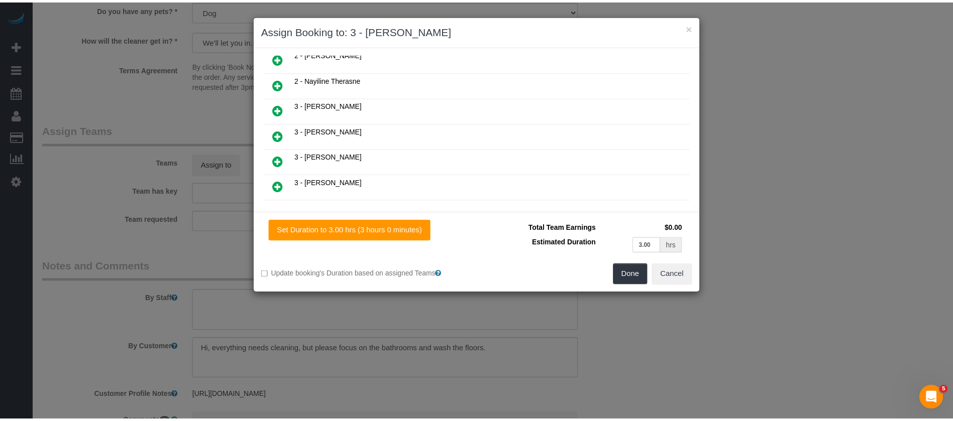
scroll to position [703, 0]
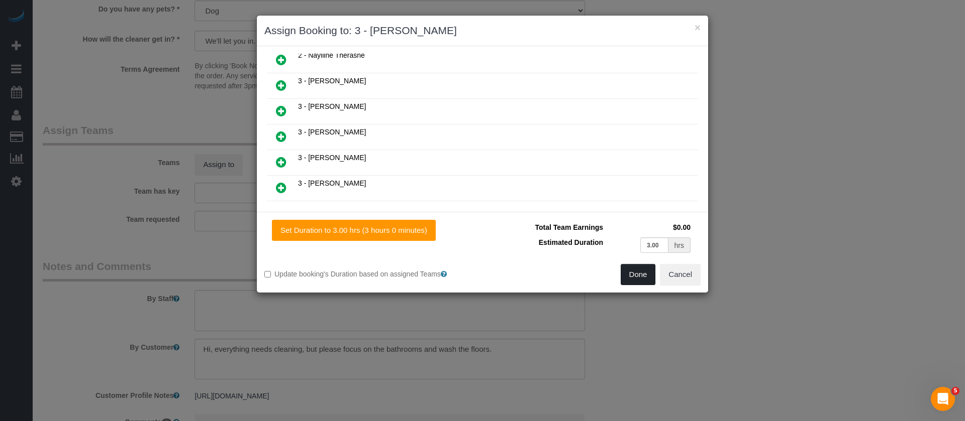
drag, startPoint x: 631, startPoint y: 271, endPoint x: 617, endPoint y: 261, distance: 17.3
click at [629, 271] on button "Done" at bounding box center [637, 274] width 35 height 21
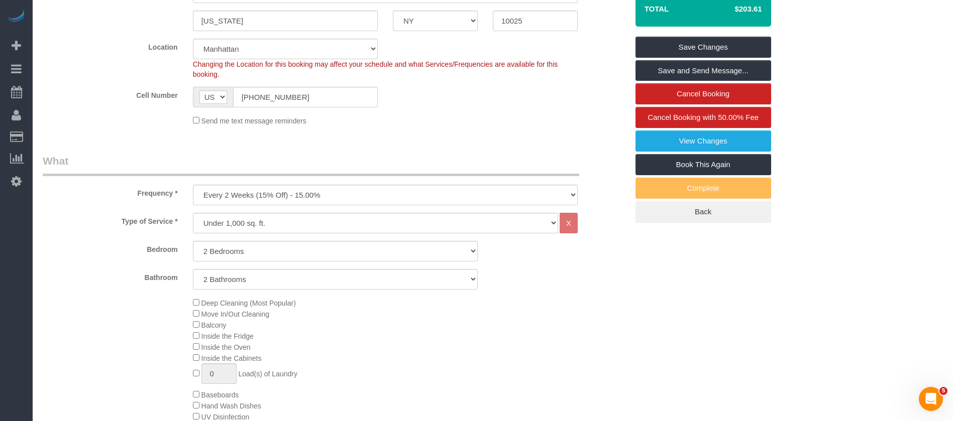
scroll to position [75, 0]
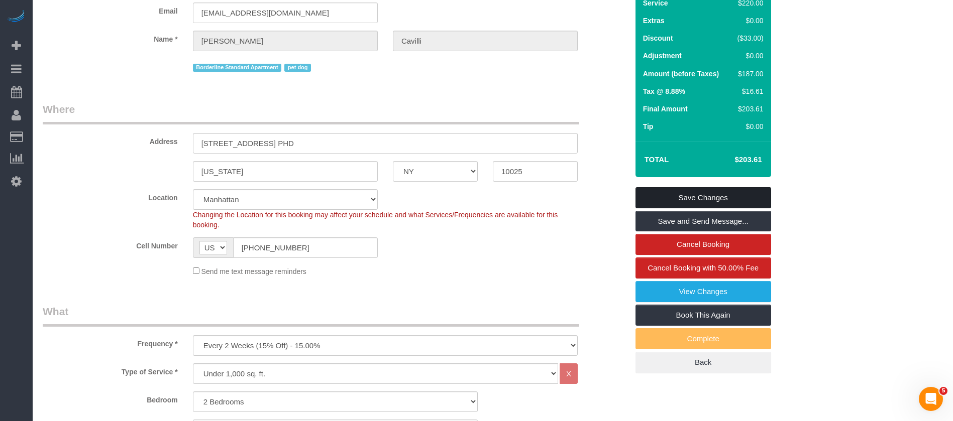
click at [719, 187] on link "Save Changes" at bounding box center [704, 197] width 136 height 21
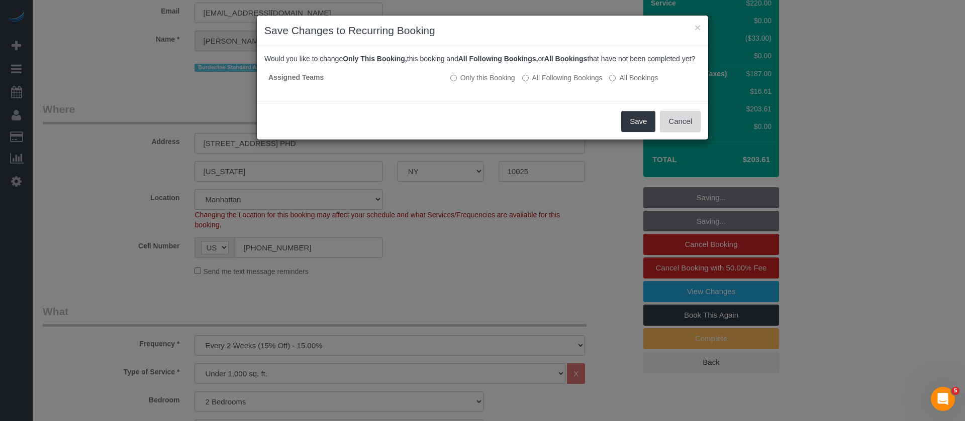
click at [680, 130] on button "Cancel" at bounding box center [680, 121] width 41 height 21
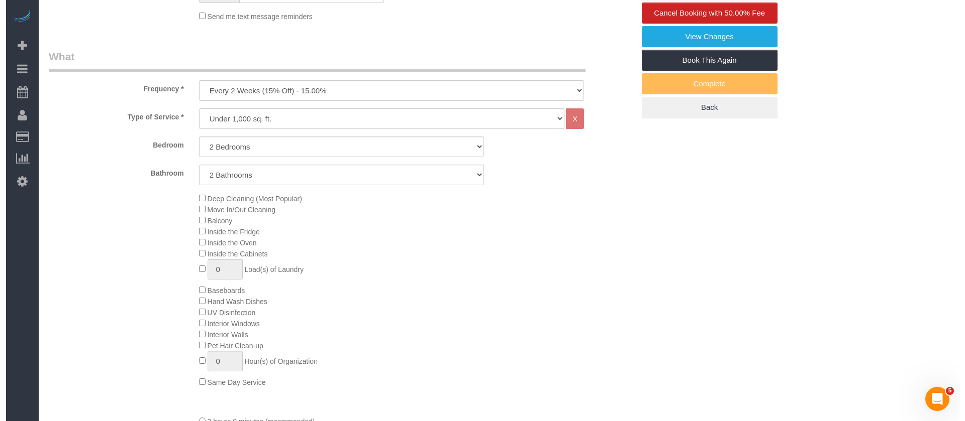
scroll to position [151, 0]
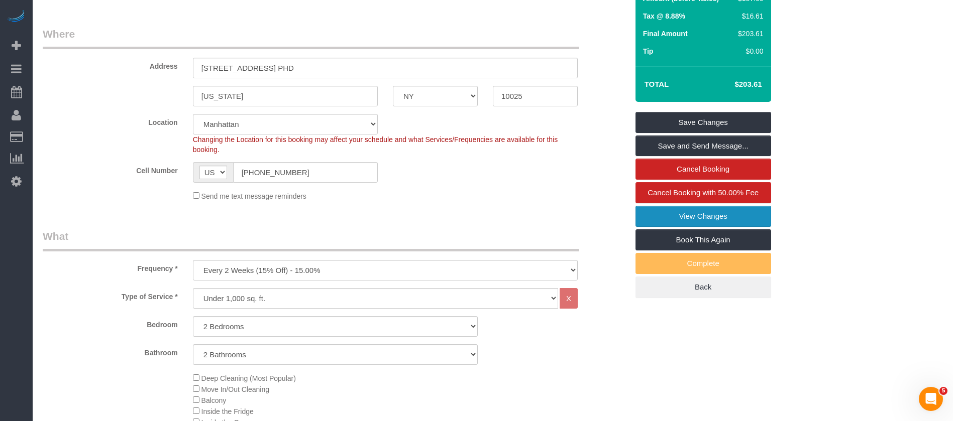
click at [700, 218] on link "View Changes" at bounding box center [704, 216] width 136 height 21
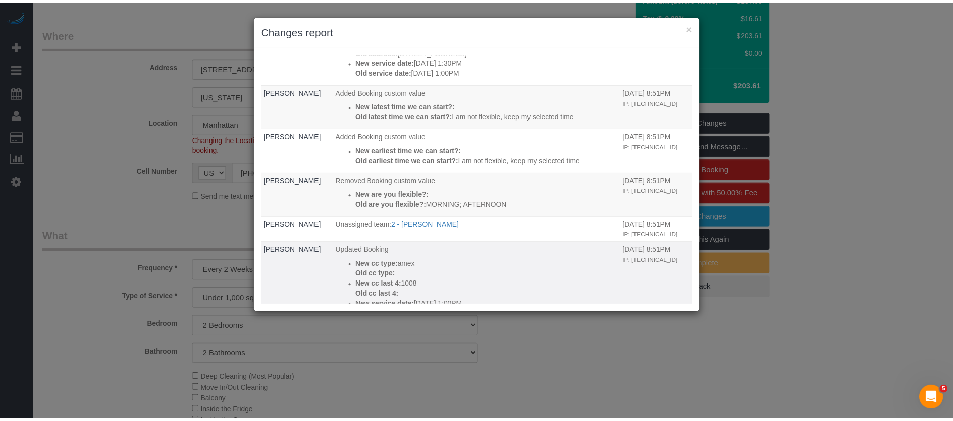
scroll to position [0, 0]
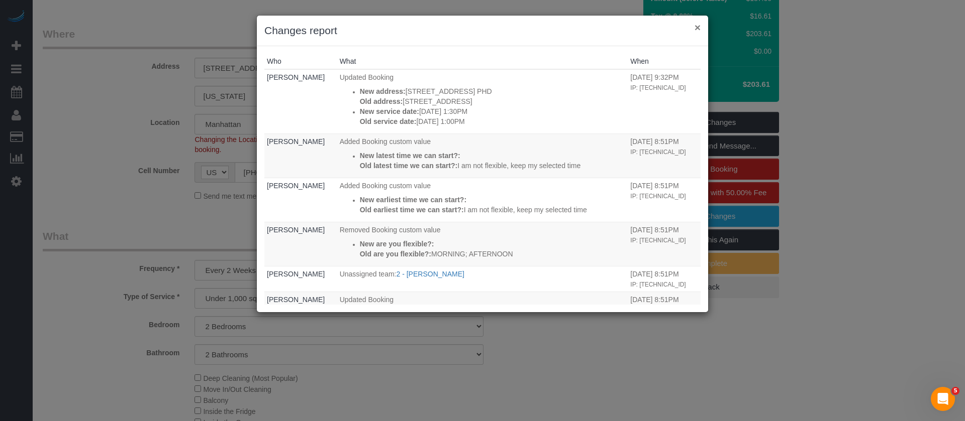
drag, startPoint x: 694, startPoint y: 27, endPoint x: 689, endPoint y: 30, distance: 6.1
click at [694, 27] on button "×" at bounding box center [697, 27] width 6 height 11
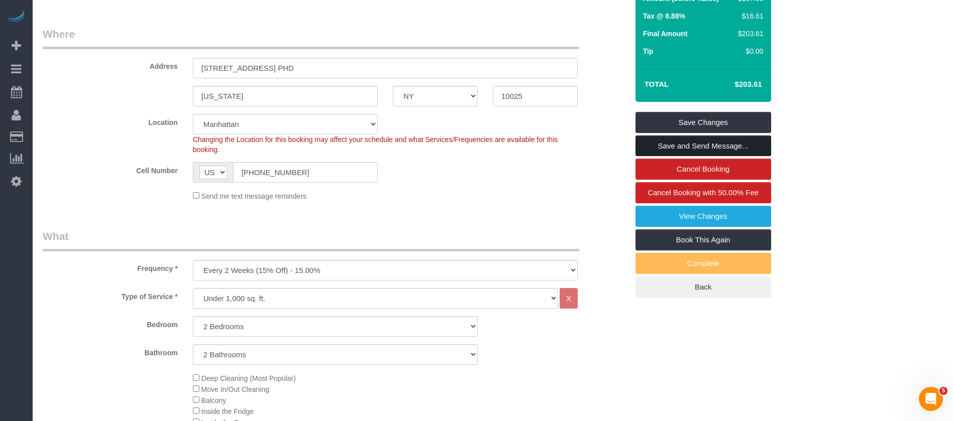
click at [694, 146] on link "Save and Send Message..." at bounding box center [704, 146] width 136 height 21
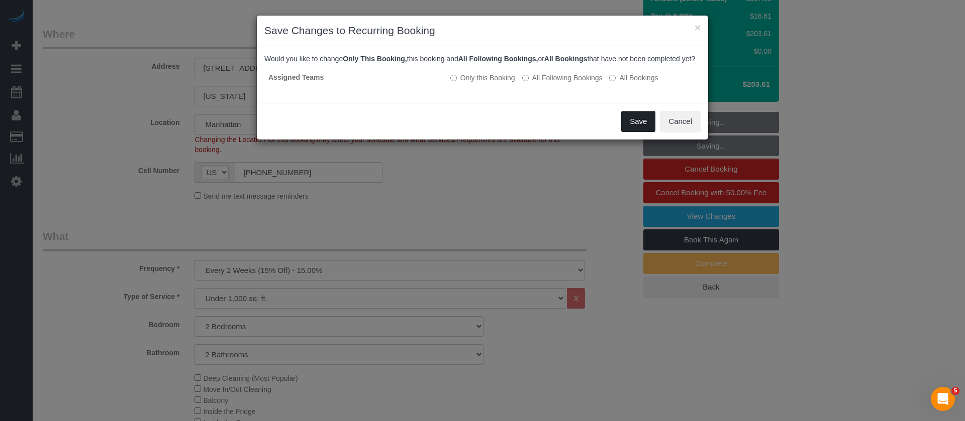
click at [638, 132] on button "Save" at bounding box center [638, 121] width 34 height 21
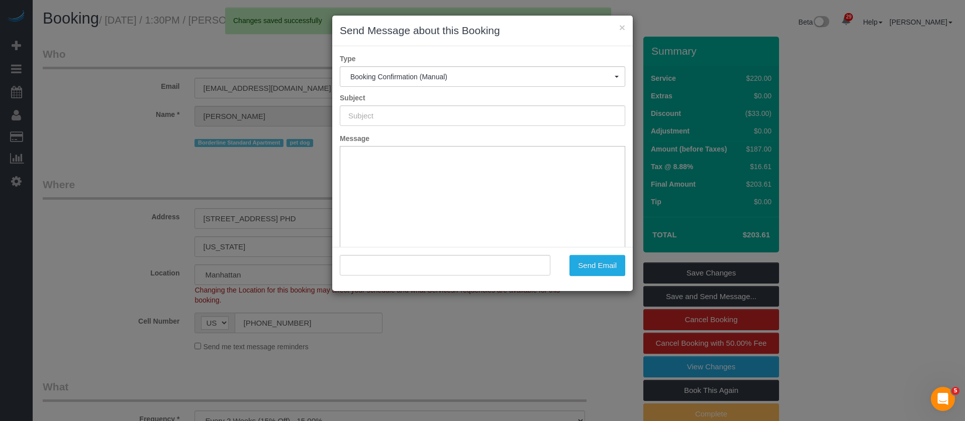
type input "Cleaning Confirmed for 09/30/2025 at 1:30pm"
type input ""Christopher Cavilli" <c.cavilli@hotmail.com>"
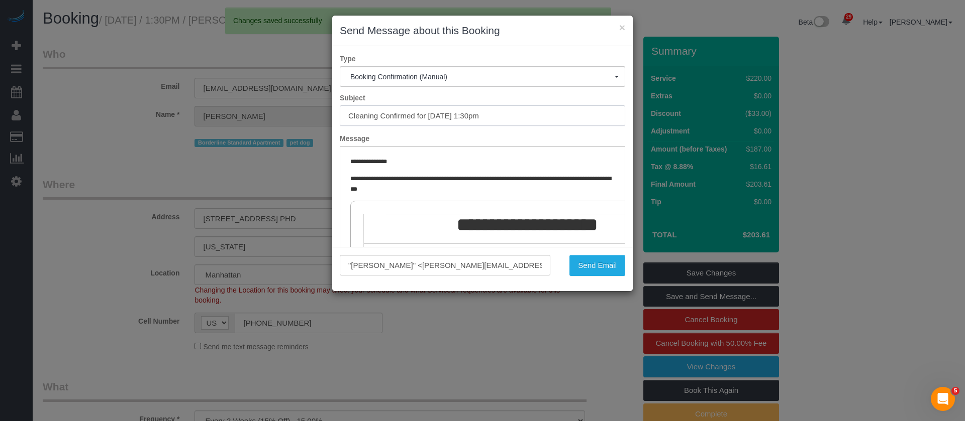
drag, startPoint x: 402, startPoint y: 110, endPoint x: 526, endPoint y: 102, distance: 123.8
click at [526, 102] on div "Subject Cleaning Confirmed for 09/30/2025 at 1:30pm" at bounding box center [482, 109] width 300 height 33
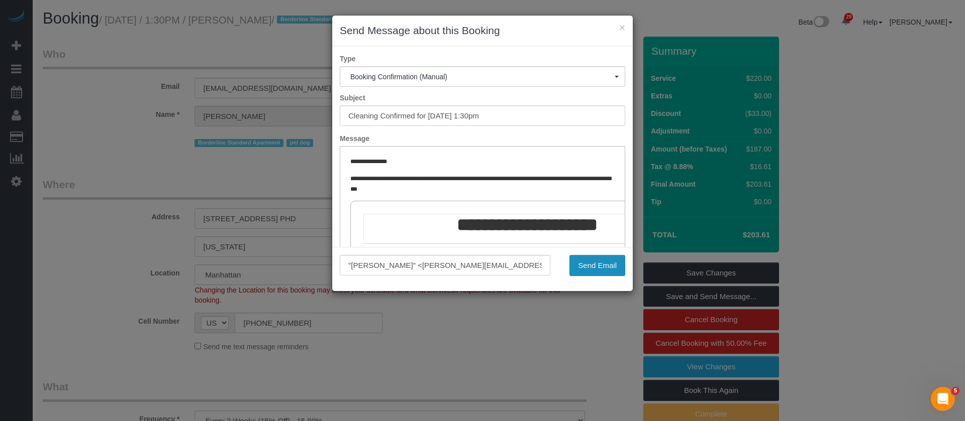
click at [594, 267] on button "Send Email" at bounding box center [597, 265] width 56 height 21
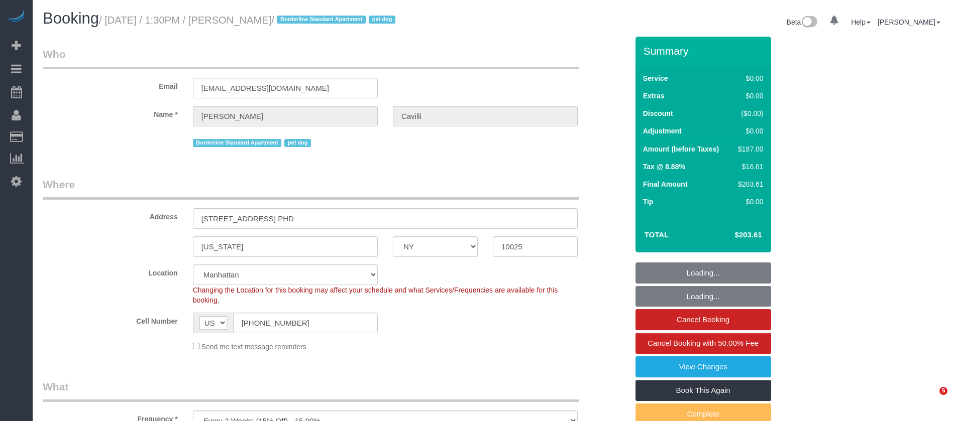
select select "NY"
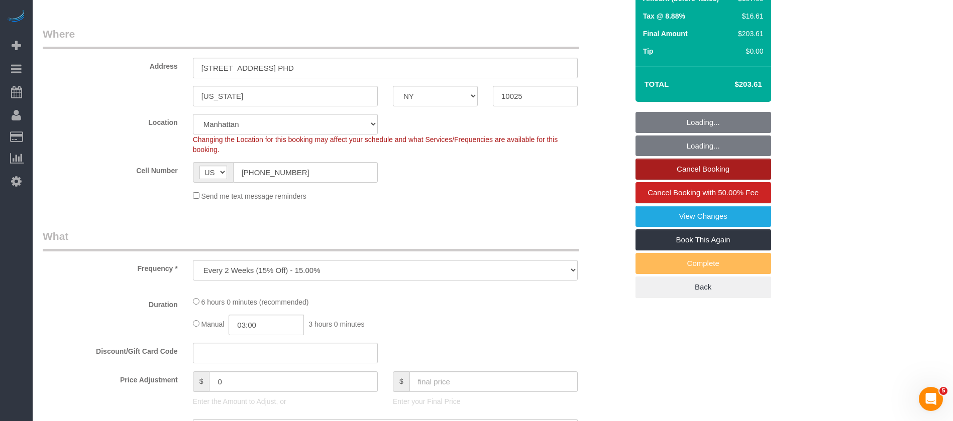
select select "object:829"
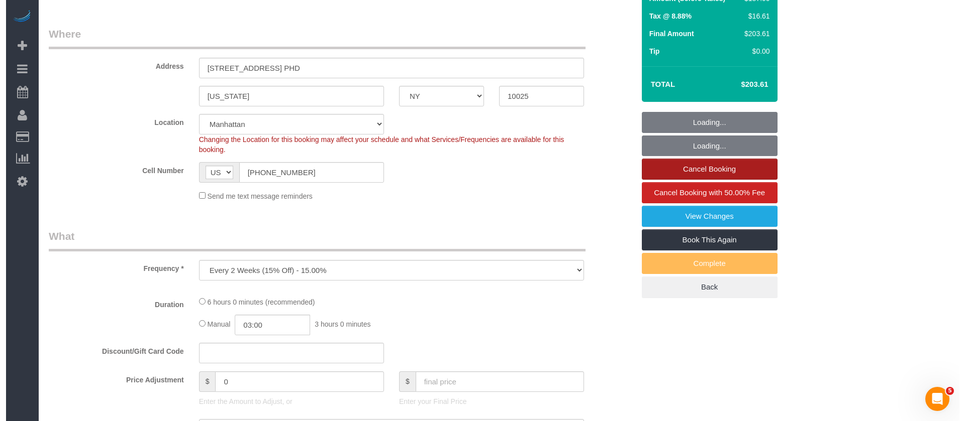
scroll to position [151, 0]
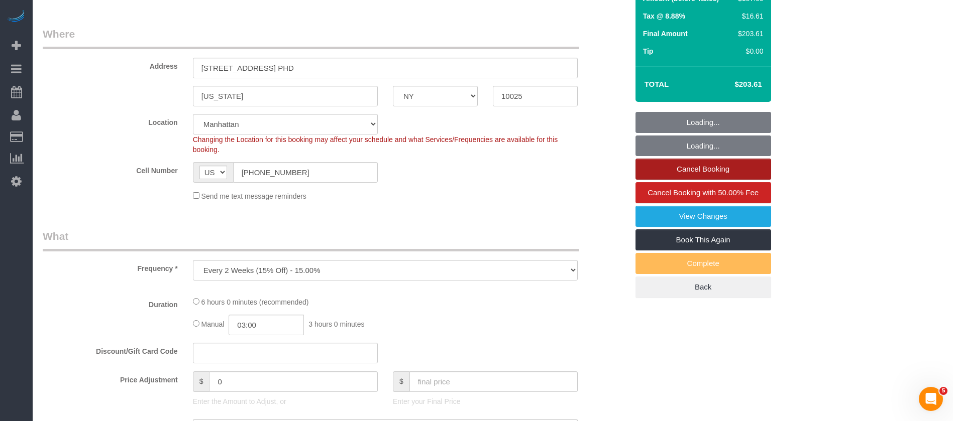
select select "string:stripe-pm_1RY8gG4VGloSiKo7or0hj2s2"
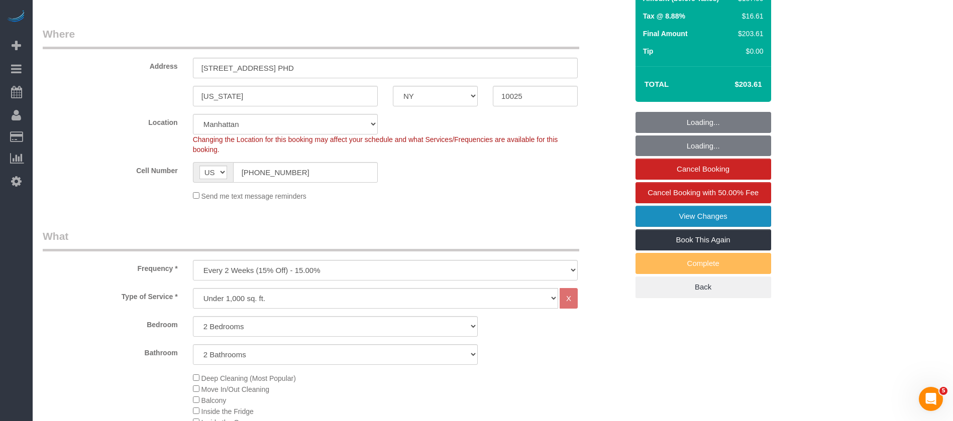
click at [702, 211] on link "View Changes" at bounding box center [704, 216] width 136 height 21
select select "number:89"
select select "number:90"
select select "number:13"
select select "number:5"
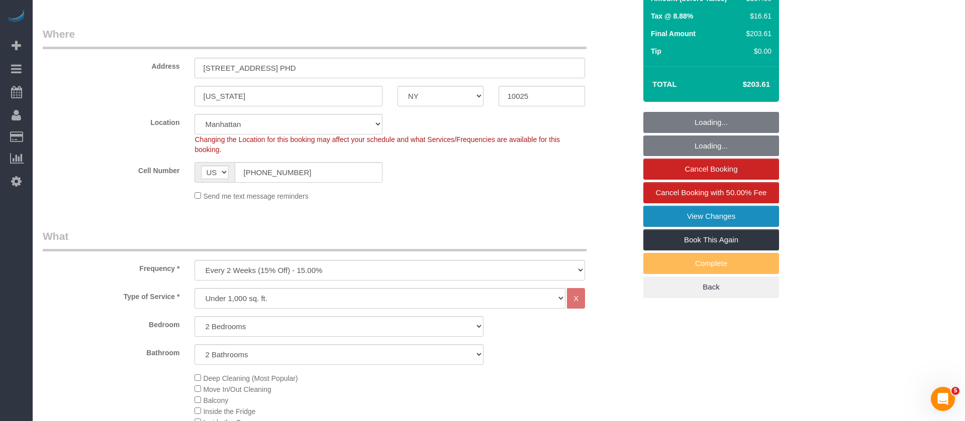
select select "2"
